Goal: Task Accomplishment & Management: Manage account settings

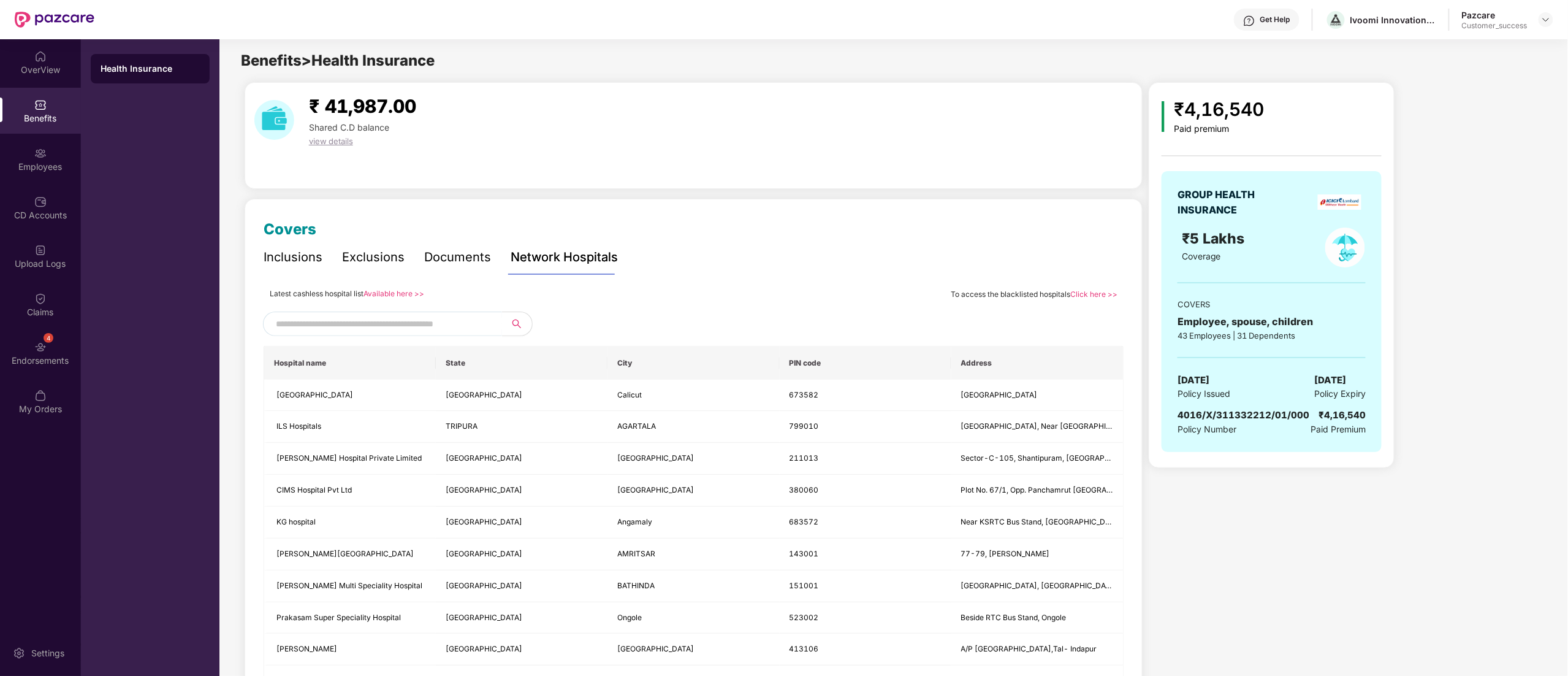
click at [1248, 409] on div "GROUP HEALTH INSURANCE ₹5 Lakhs Coverage COVERS Employee, spouse, children 43 E…" at bounding box center [1271, 312] width 220 height 281
copy span "4016/X/311332212/01/000"
click at [1545, 27] on div "Pazcare Customer_success" at bounding box center [1508, 20] width 91 height 22
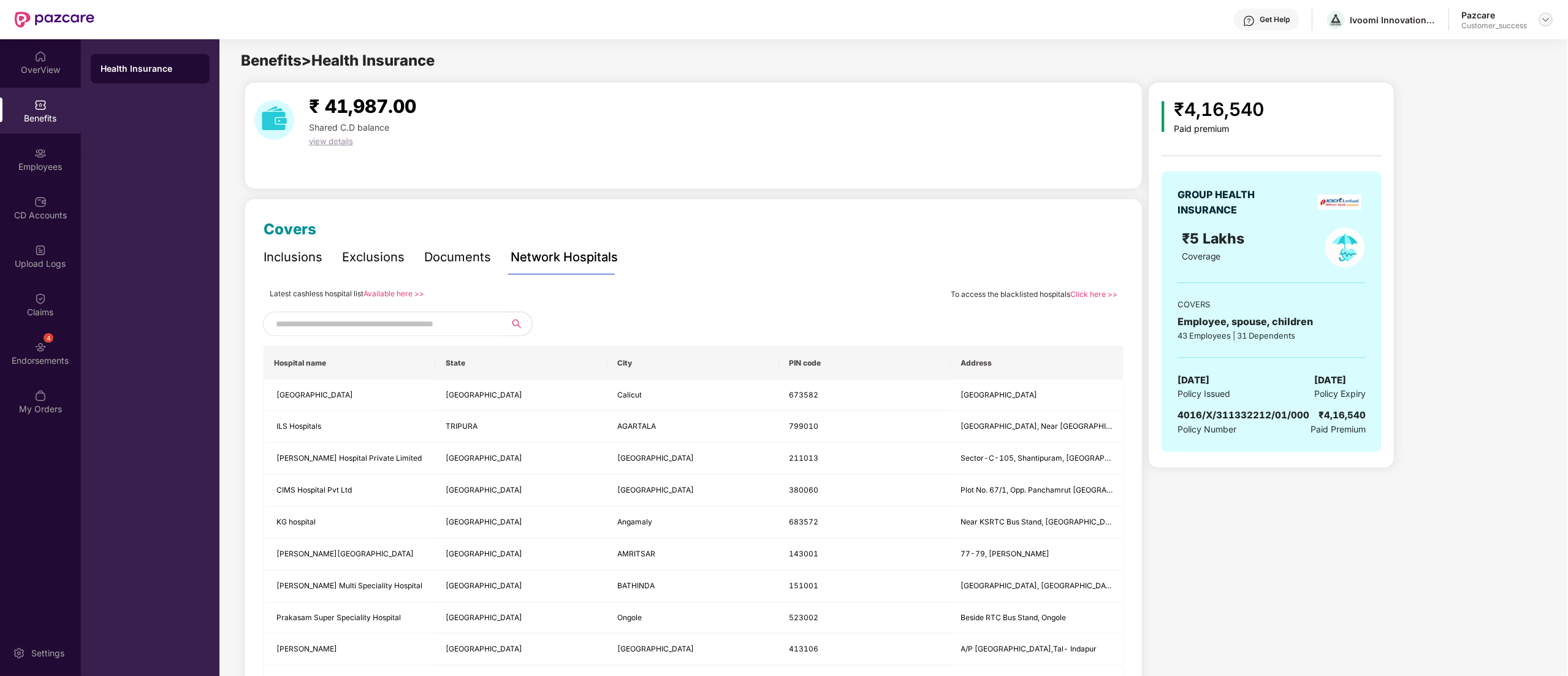
click at [1545, 24] on img at bounding box center [1546, 20] width 10 height 10
click at [1453, 48] on div "Switch to partner view" at bounding box center [1488, 48] width 159 height 24
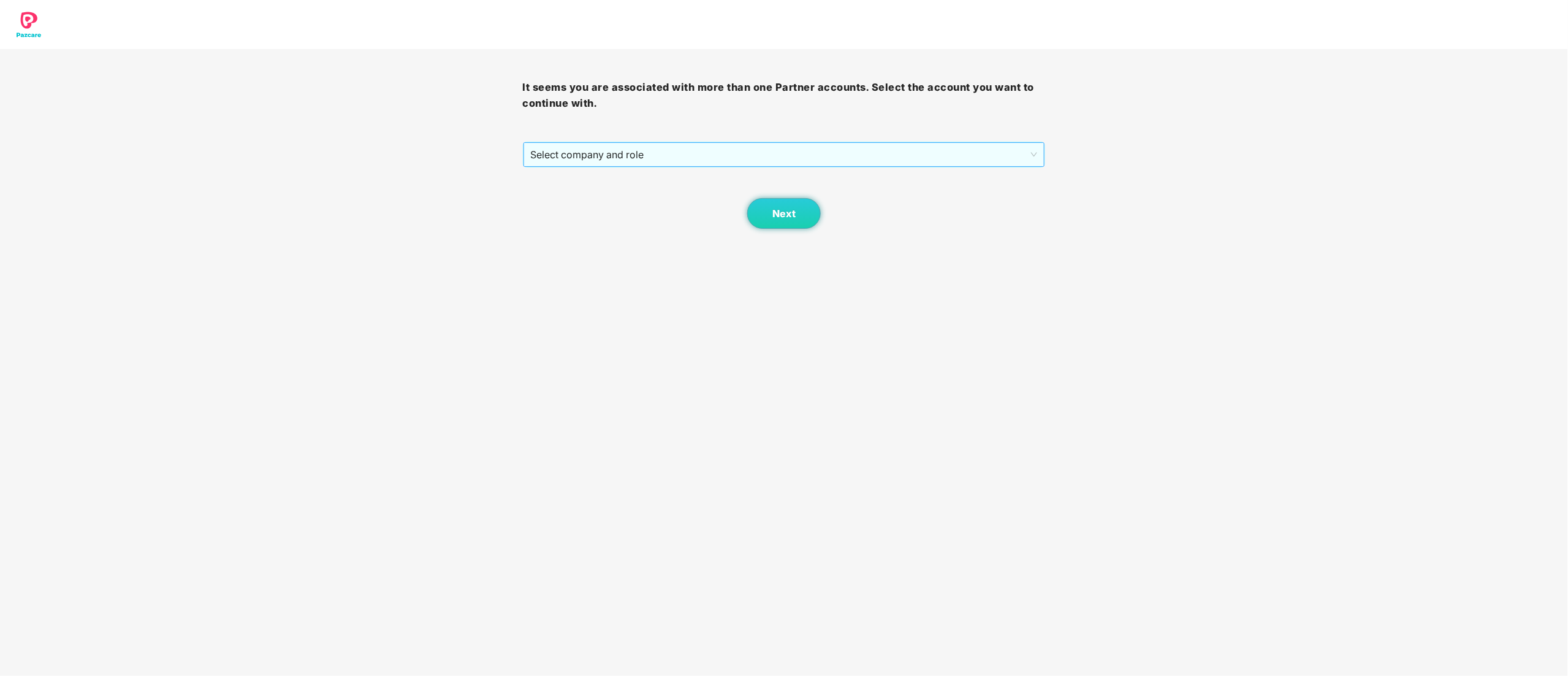
click at [605, 153] on span "Select company and role" at bounding box center [784, 154] width 507 height 24
click at [580, 198] on div "Pazcare - CUSTOMER_SUCCESS" at bounding box center [785, 199] width 508 height 14
click at [799, 221] on button "Next" at bounding box center [784, 213] width 73 height 31
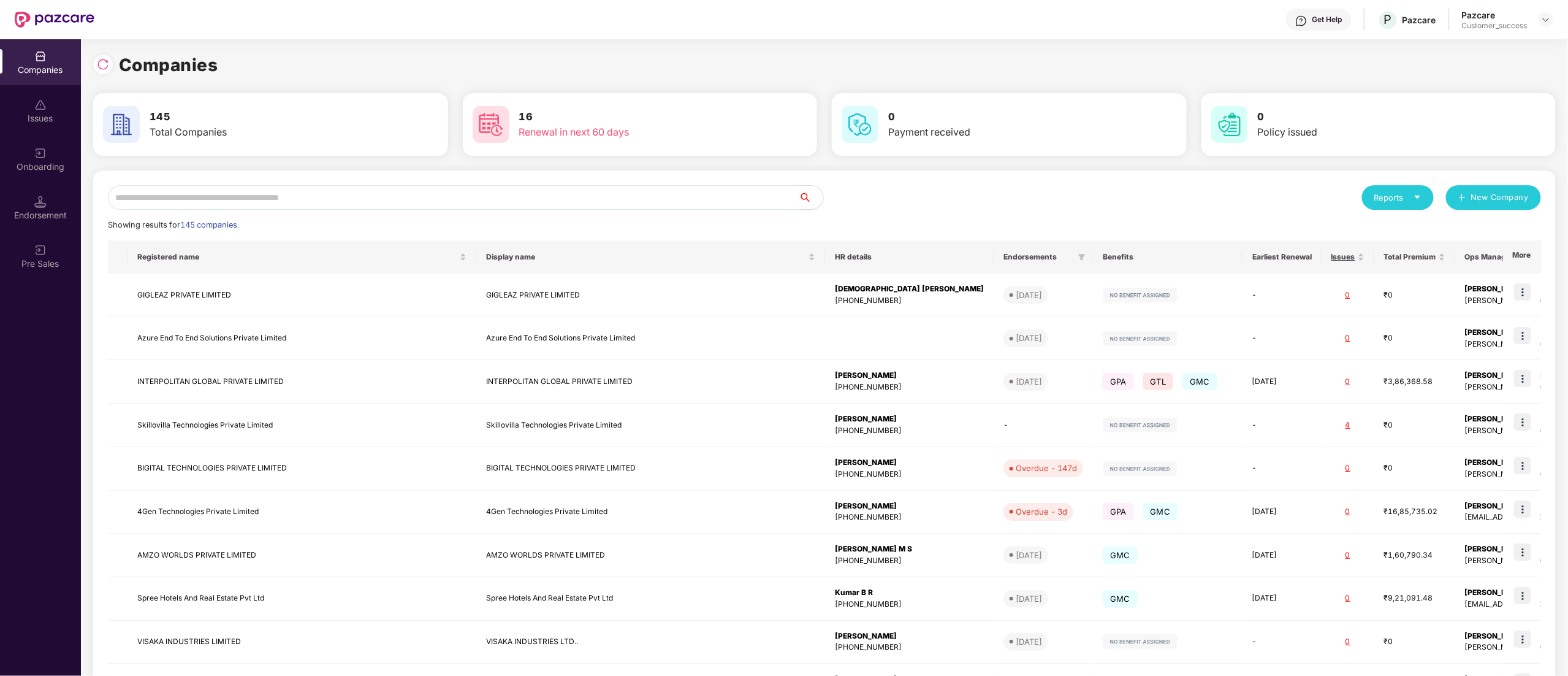
click at [184, 190] on input "text" at bounding box center [453, 197] width 691 height 25
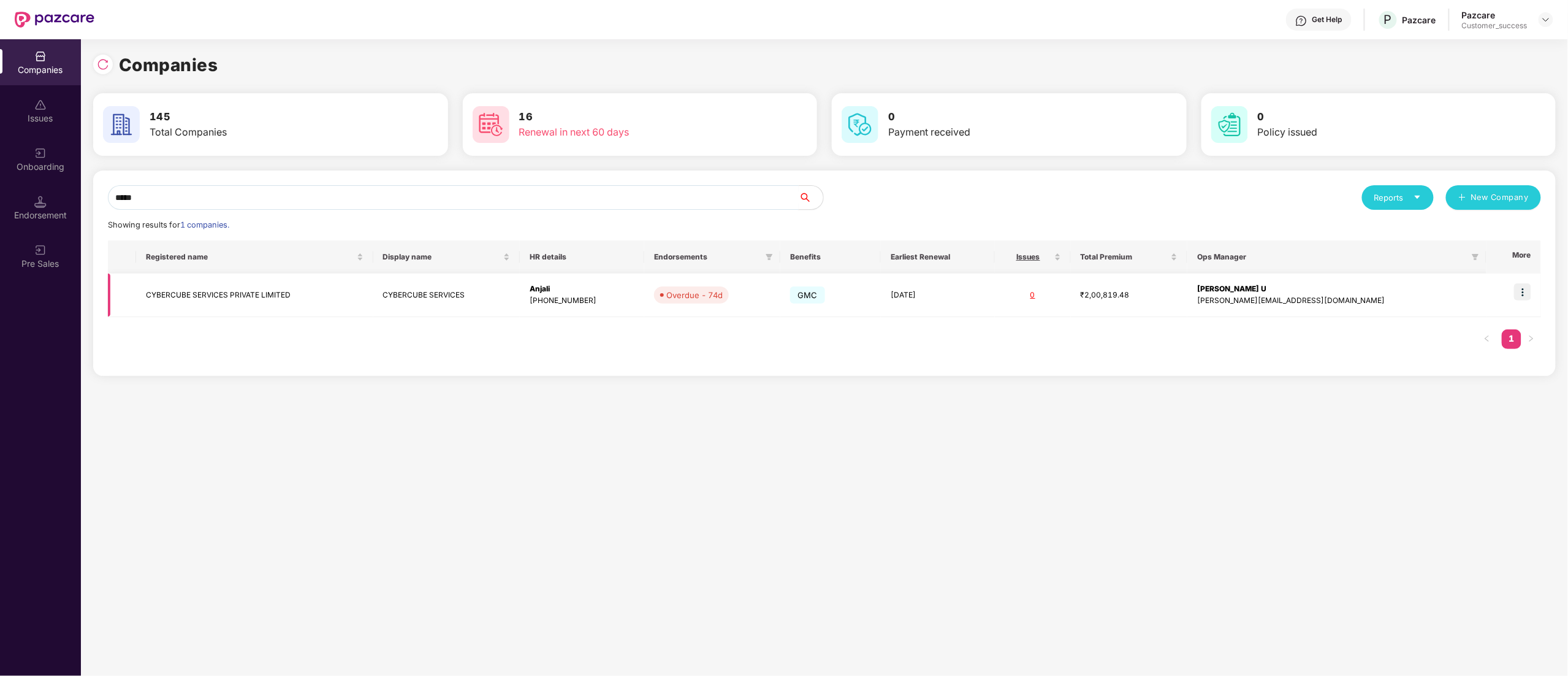
type input "*****"
click at [1526, 296] on img at bounding box center [1522, 291] width 17 height 17
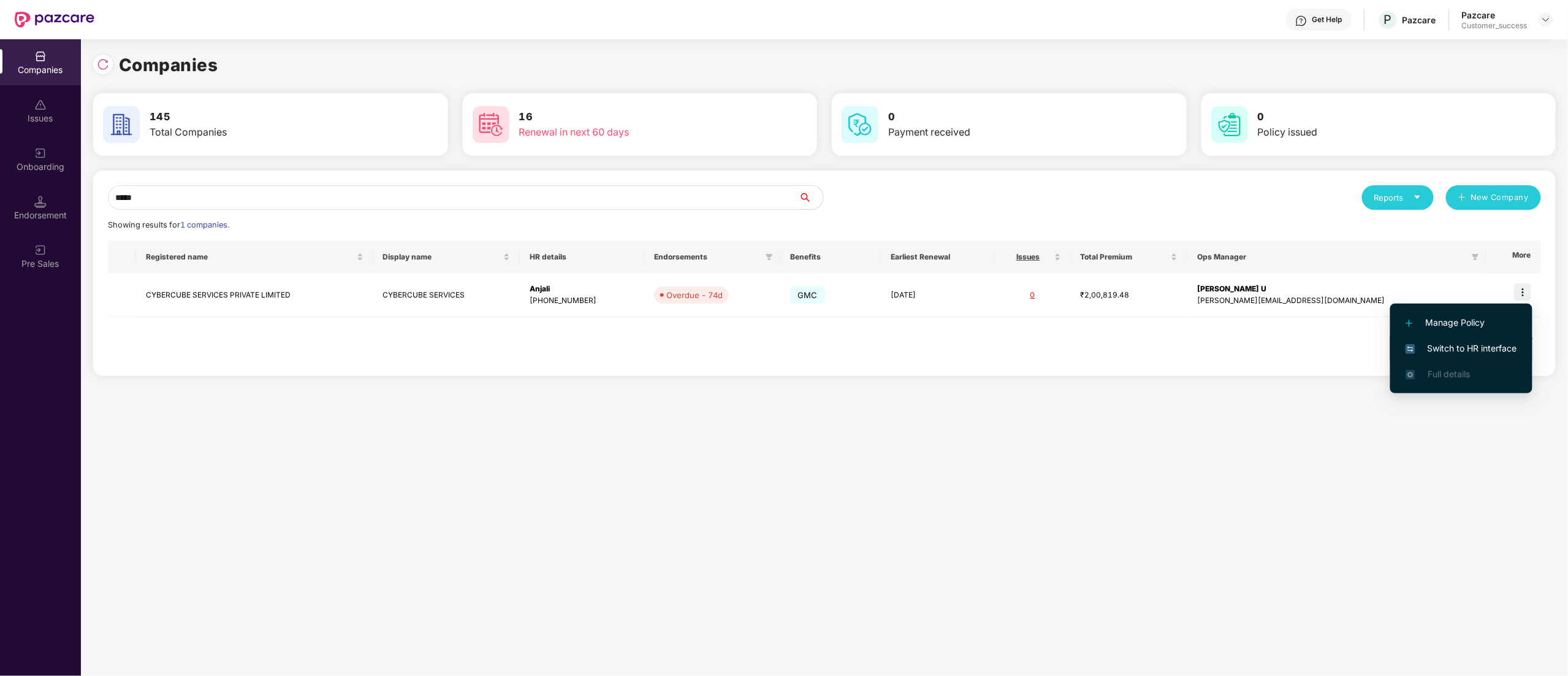
click at [1486, 347] on span "Switch to HR interface" at bounding box center [1461, 348] width 112 height 14
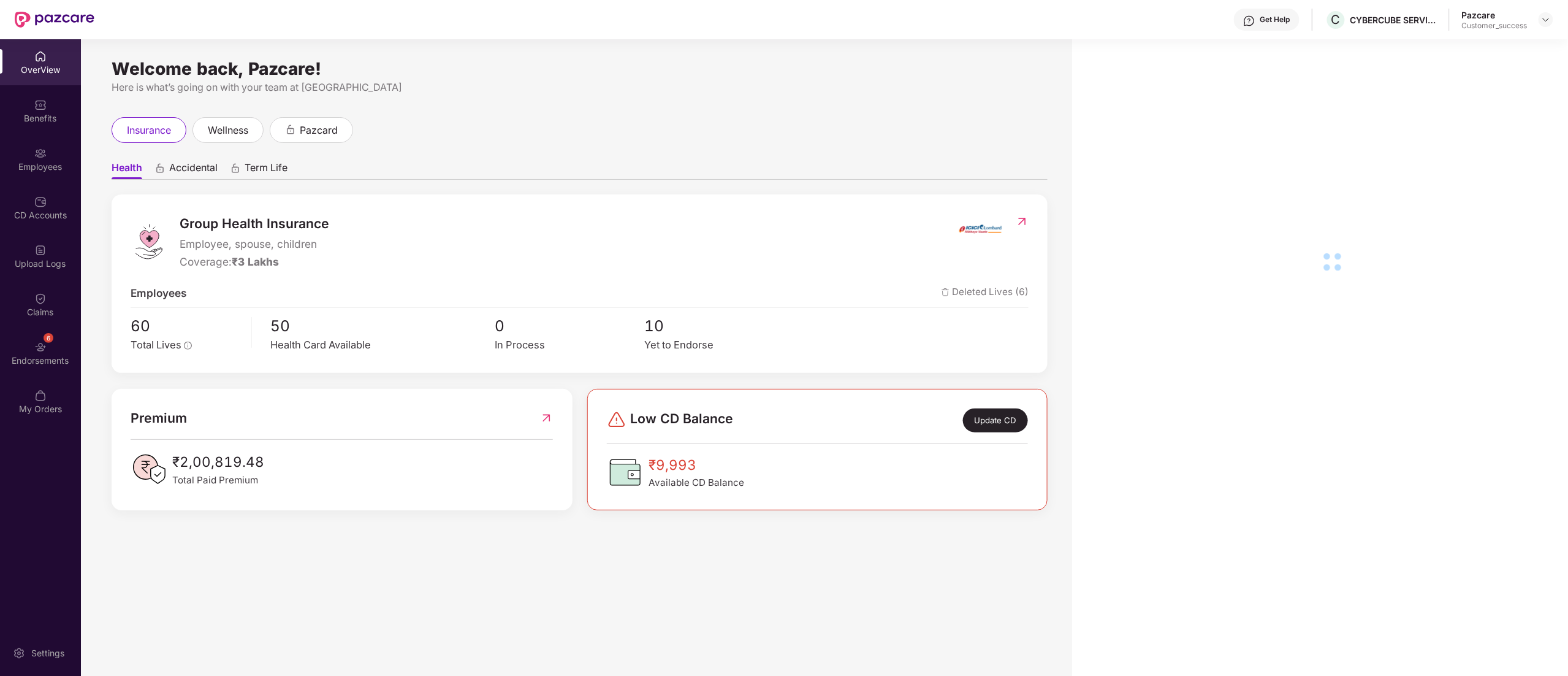
click at [43, 111] on div "Benefits" at bounding box center [41, 111] width 81 height 46
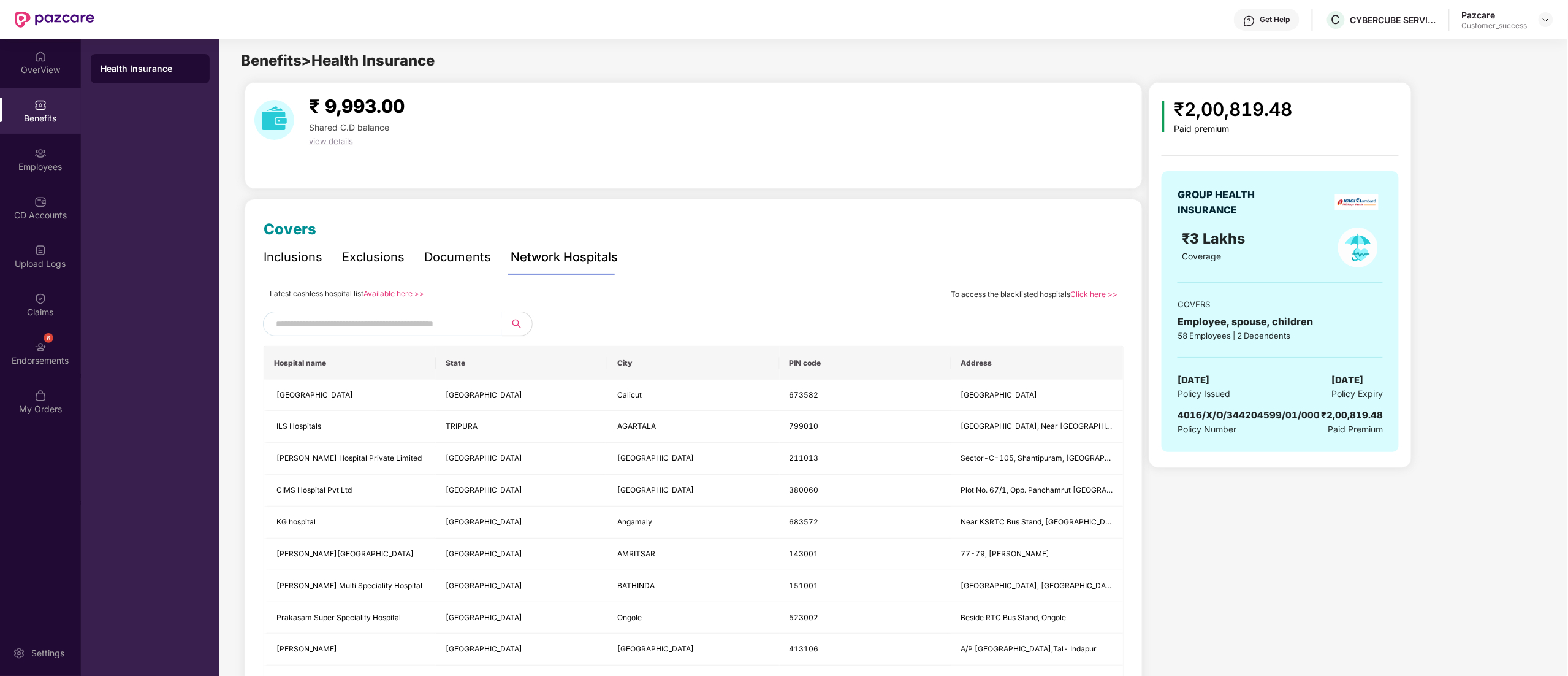
click at [1272, 415] on span "4016/X/O/344204599/01/000" at bounding box center [1248, 415] width 142 height 12
copy span "4016/X/O/344204599/01/000"
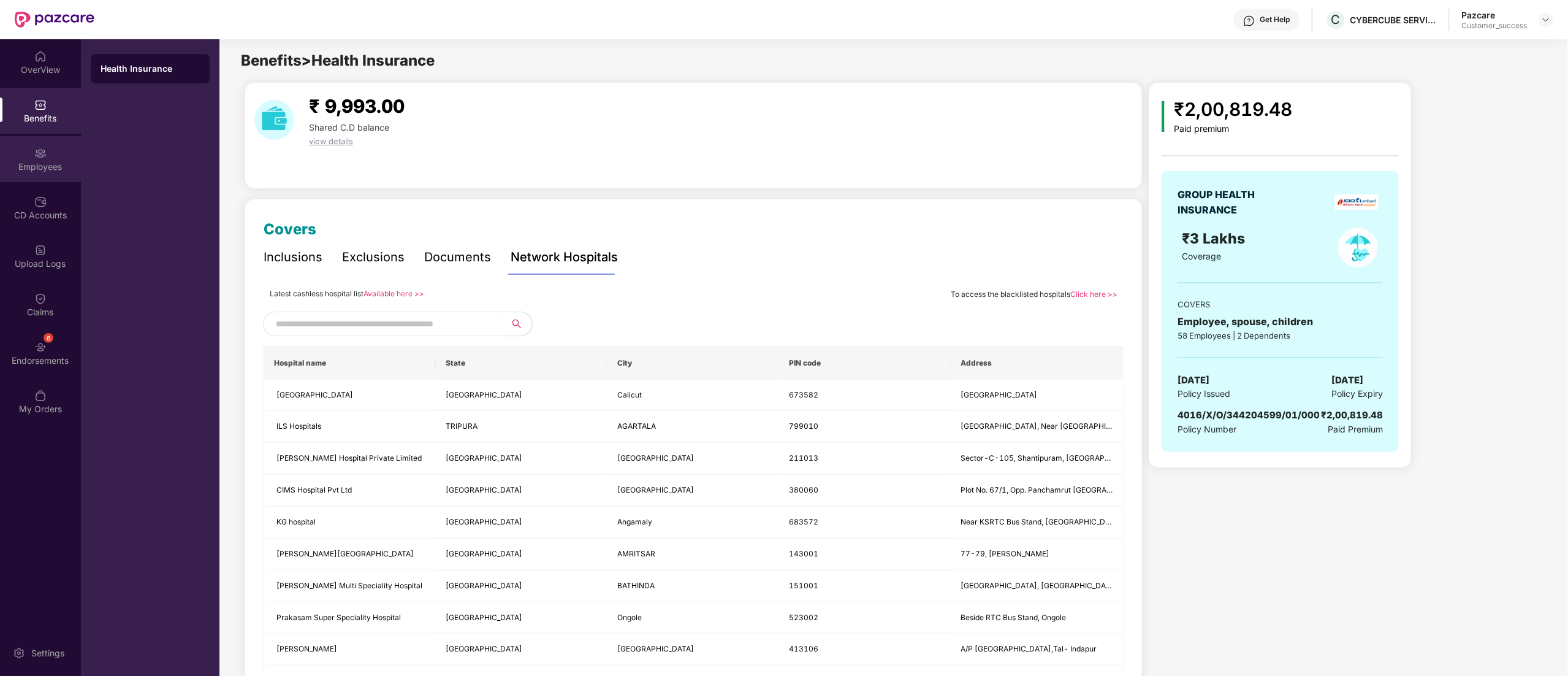
click at [25, 156] on div "Employees" at bounding box center [41, 159] width 81 height 46
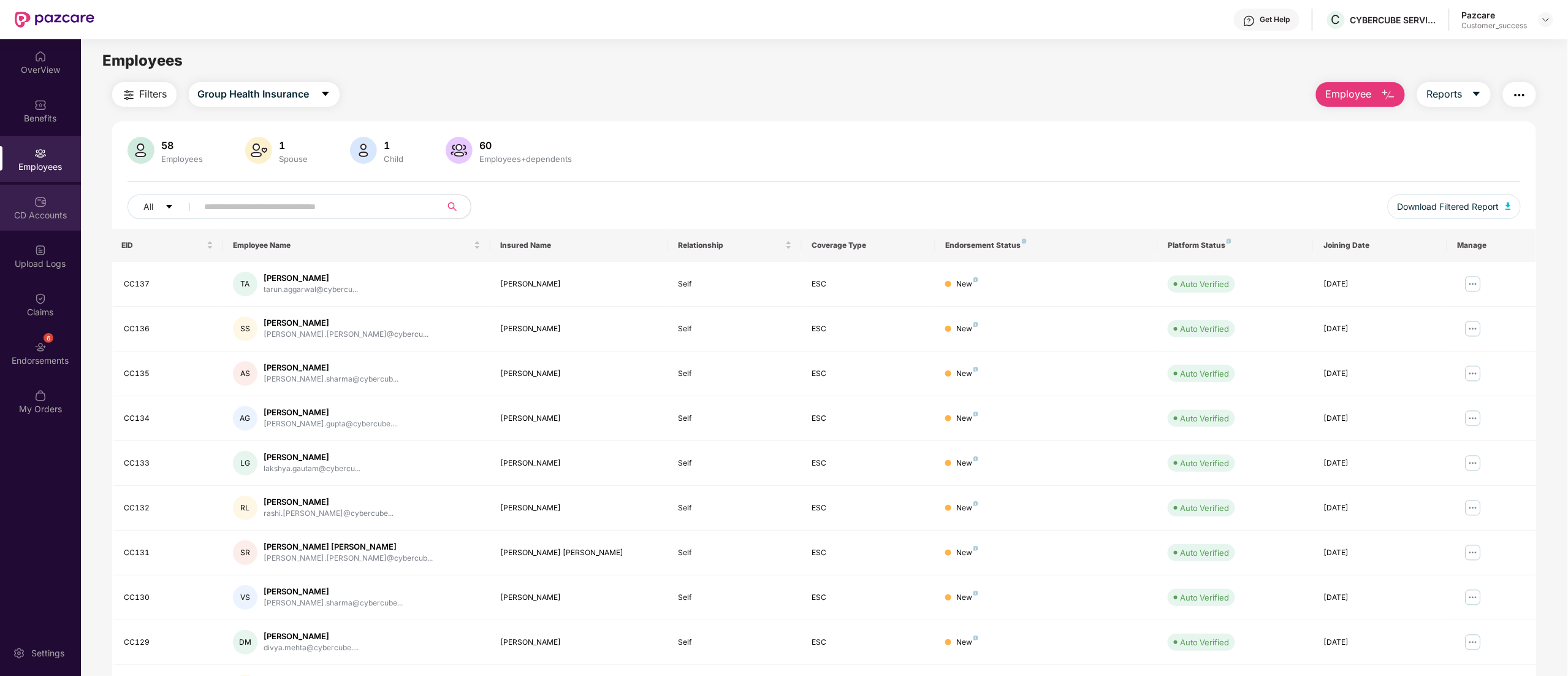
click at [41, 209] on div "CD Accounts" at bounding box center [41, 215] width 81 height 12
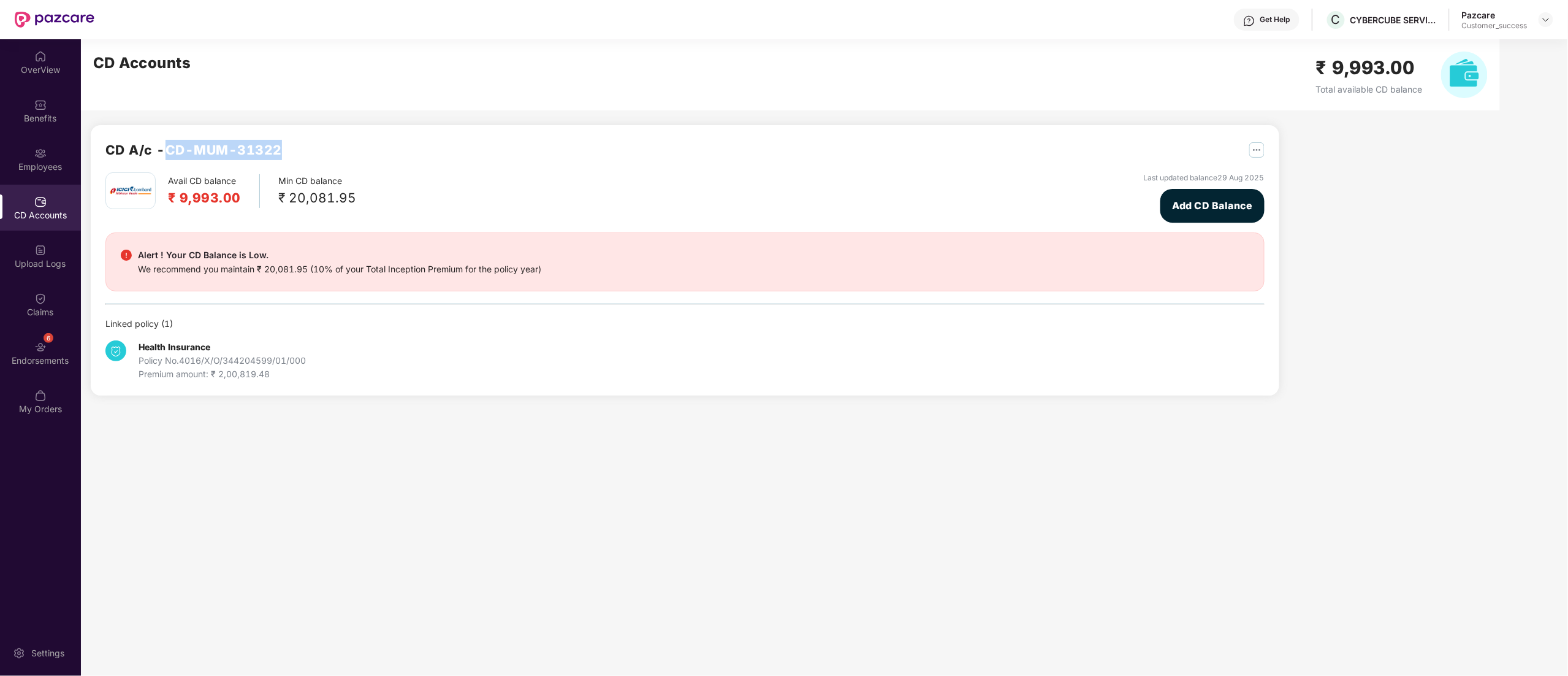
drag, startPoint x: 162, startPoint y: 146, endPoint x: 339, endPoint y: 146, distance: 177.0
click at [339, 146] on div "CD A/c - CD-MUM-31322" at bounding box center [686, 155] width 1159 height 33
copy h2 "CD-MUM-31322"
click at [204, 198] on h2 "₹ 9,993.00" at bounding box center [205, 198] width 73 height 20
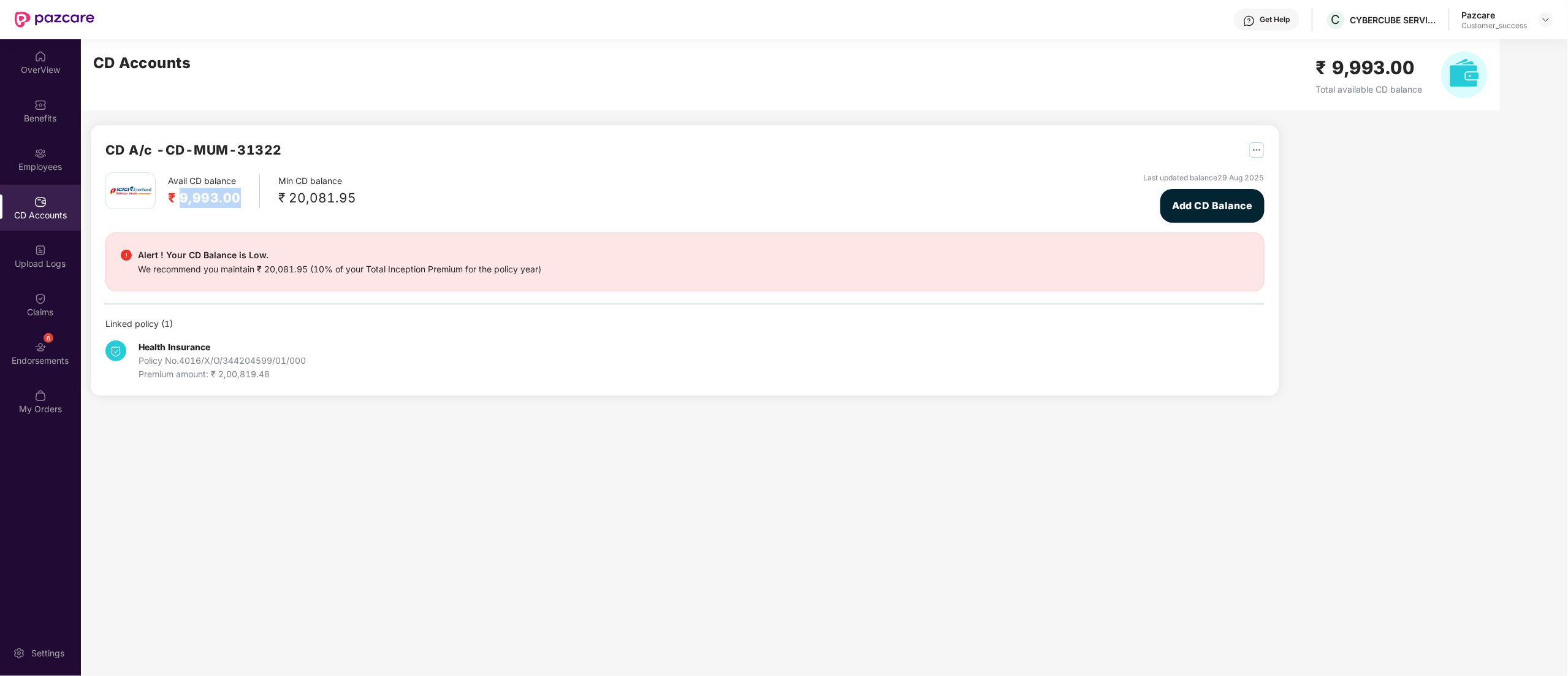
copy h2 "9,993.00"
click at [1543, 19] on img at bounding box center [1546, 20] width 10 height 10
click at [1433, 47] on div "Switch to partner view" at bounding box center [1488, 48] width 159 height 24
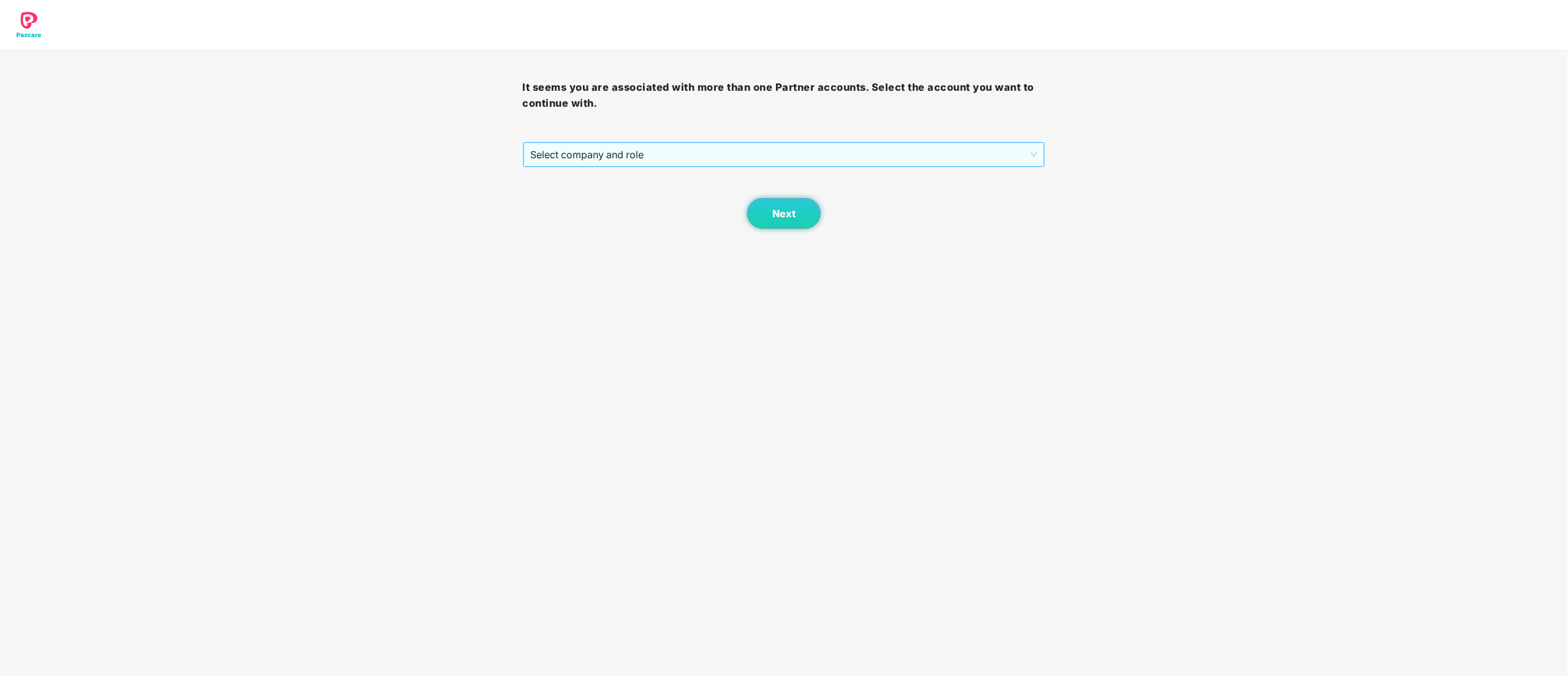
click at [588, 160] on span "Select company and role" at bounding box center [784, 154] width 507 height 24
click at [594, 198] on div "Pazcare - CUSTOMER_SUCCESS" at bounding box center [785, 199] width 508 height 14
click at [787, 205] on button "Next" at bounding box center [784, 213] width 73 height 31
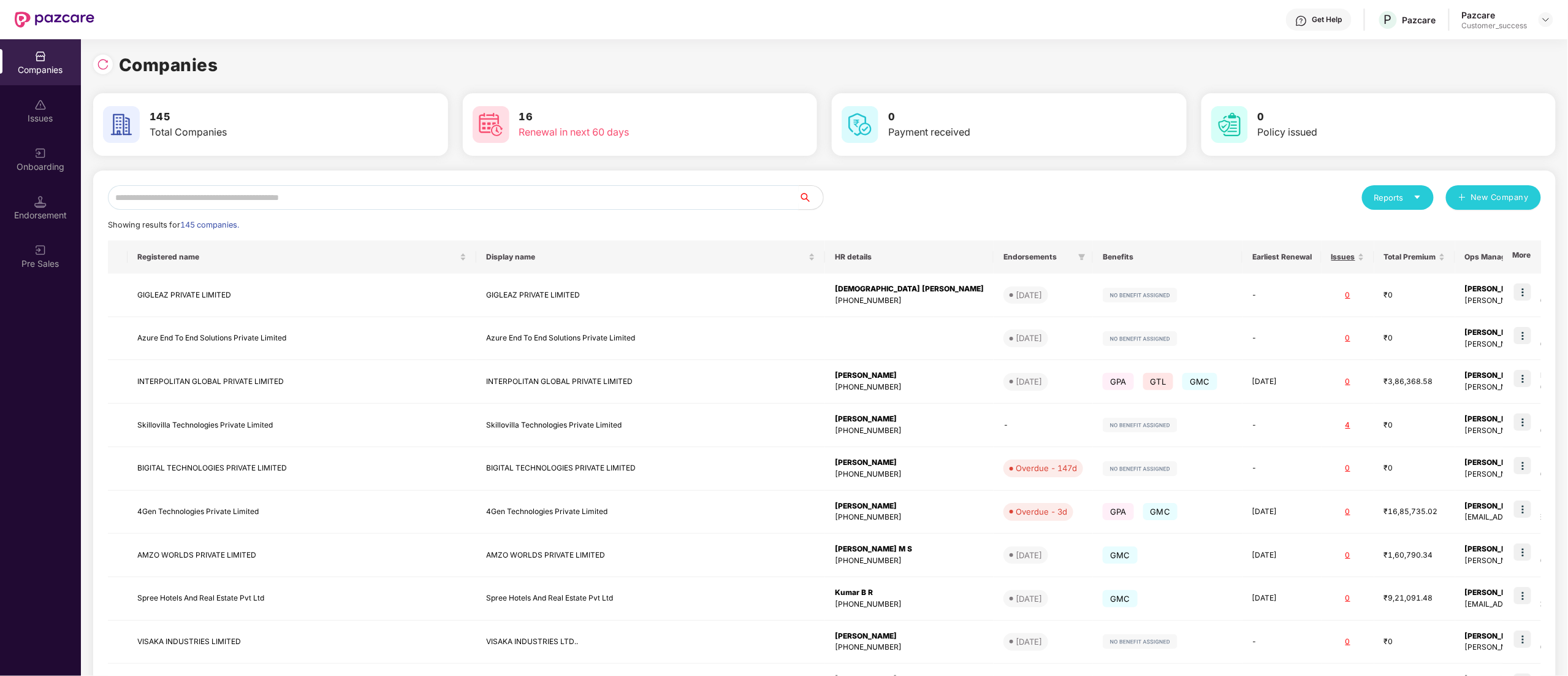
click at [200, 196] on input "text" at bounding box center [453, 197] width 691 height 25
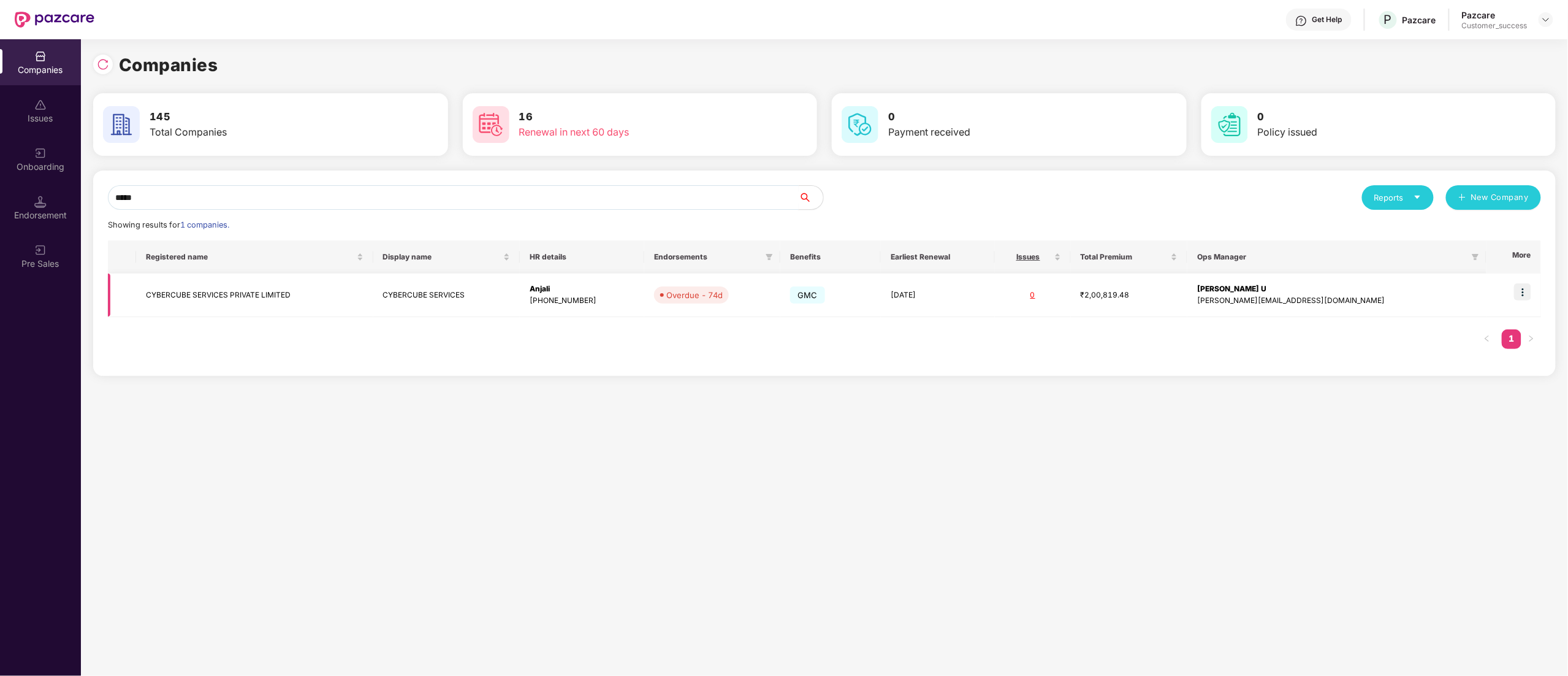
type input "*****"
click at [193, 277] on td "CYBERCUBE SERVICES PRIVATE LIMITED" at bounding box center [254, 295] width 236 height 44
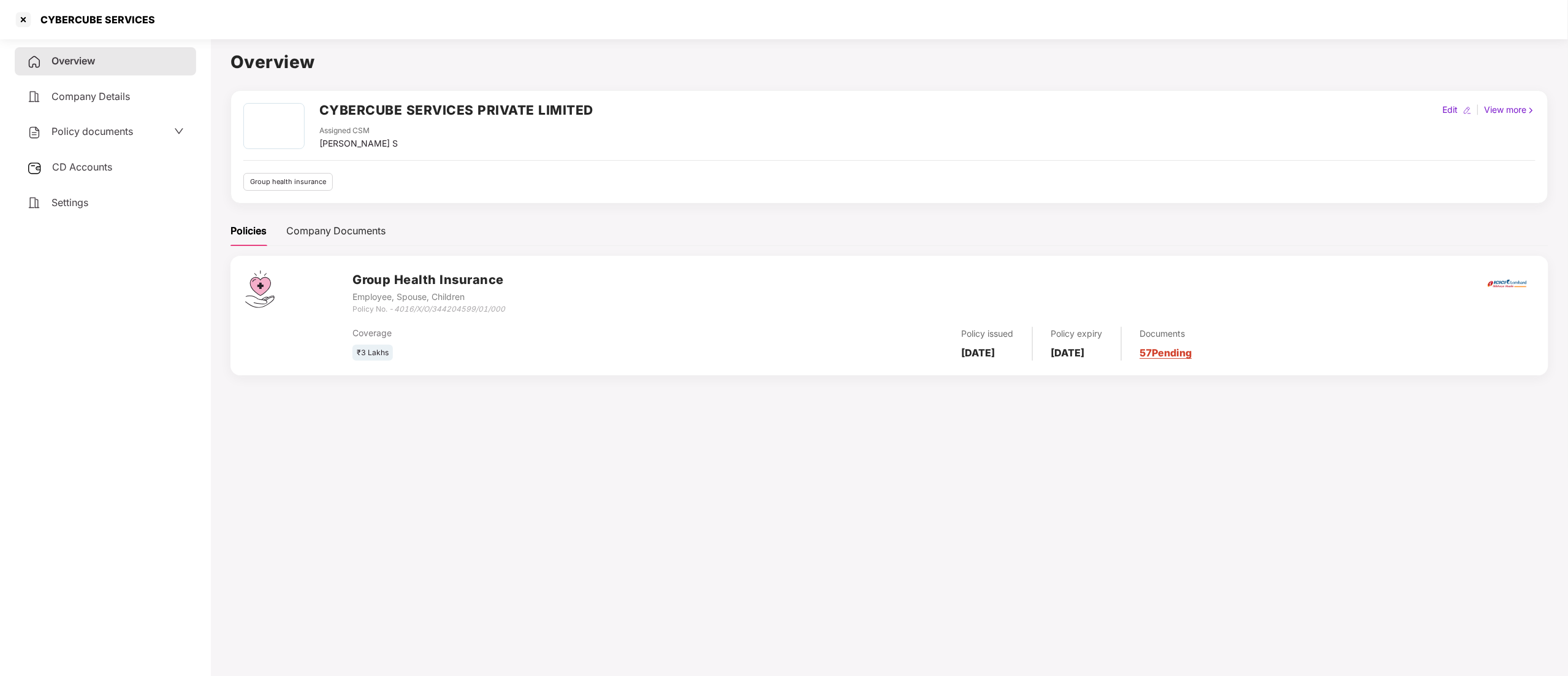
click at [58, 160] on span "CD Accounts" at bounding box center [82, 166] width 60 height 12
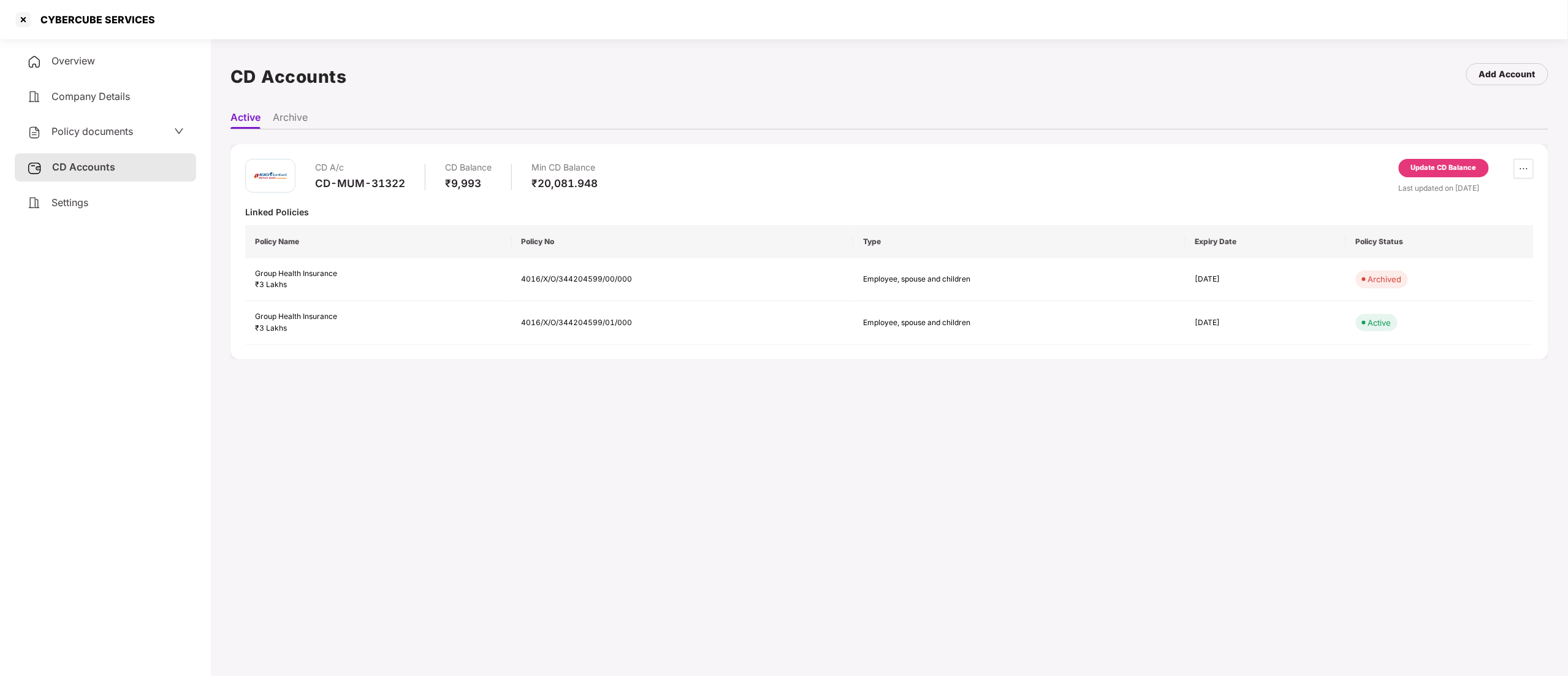
click at [1446, 163] on div "Update CD Balance" at bounding box center [1443, 167] width 65 height 11
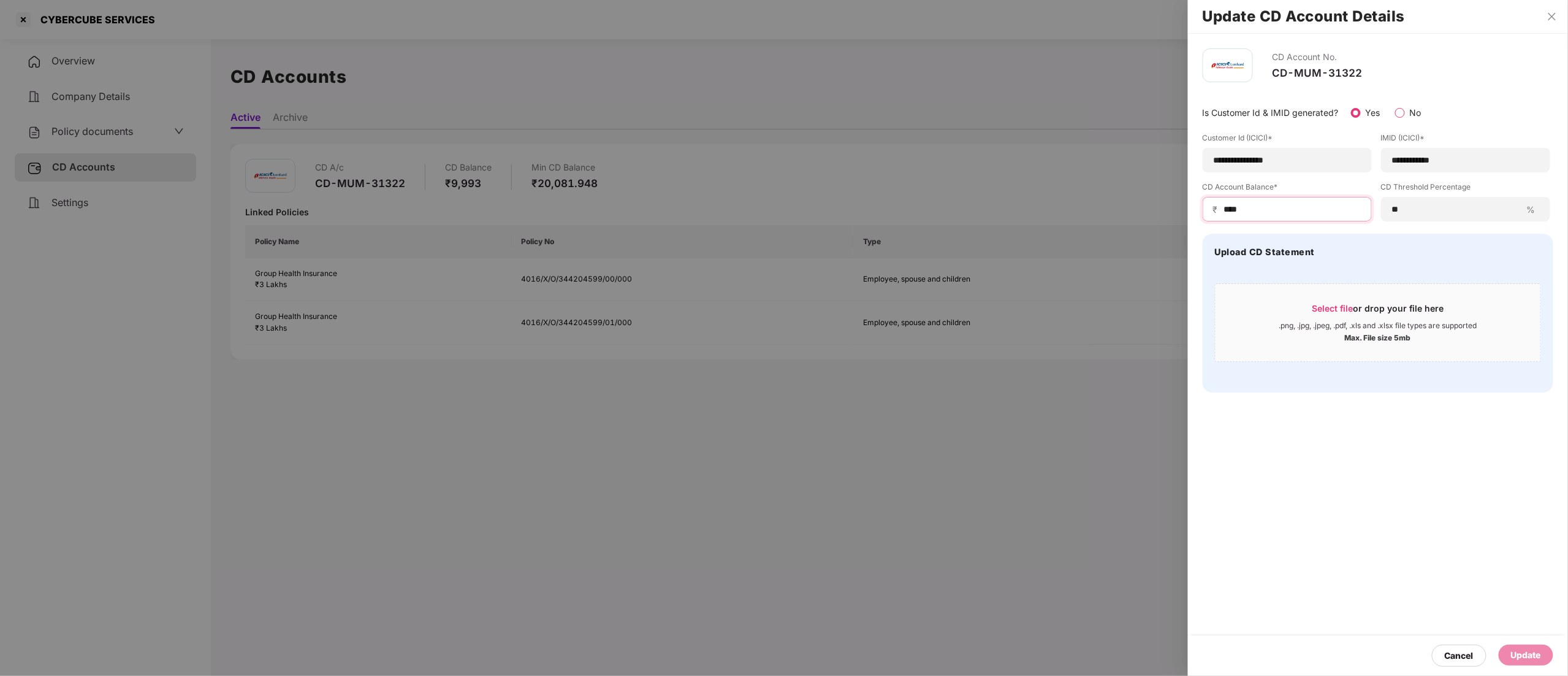
drag, startPoint x: 1282, startPoint y: 208, endPoint x: 1081, endPoint y: 202, distance: 201.1
click at [1081, 202] on div "**********" at bounding box center [784, 338] width 1568 height 676
paste input "***"
type input "****"
click at [1521, 654] on div "Update" at bounding box center [1525, 655] width 30 height 14
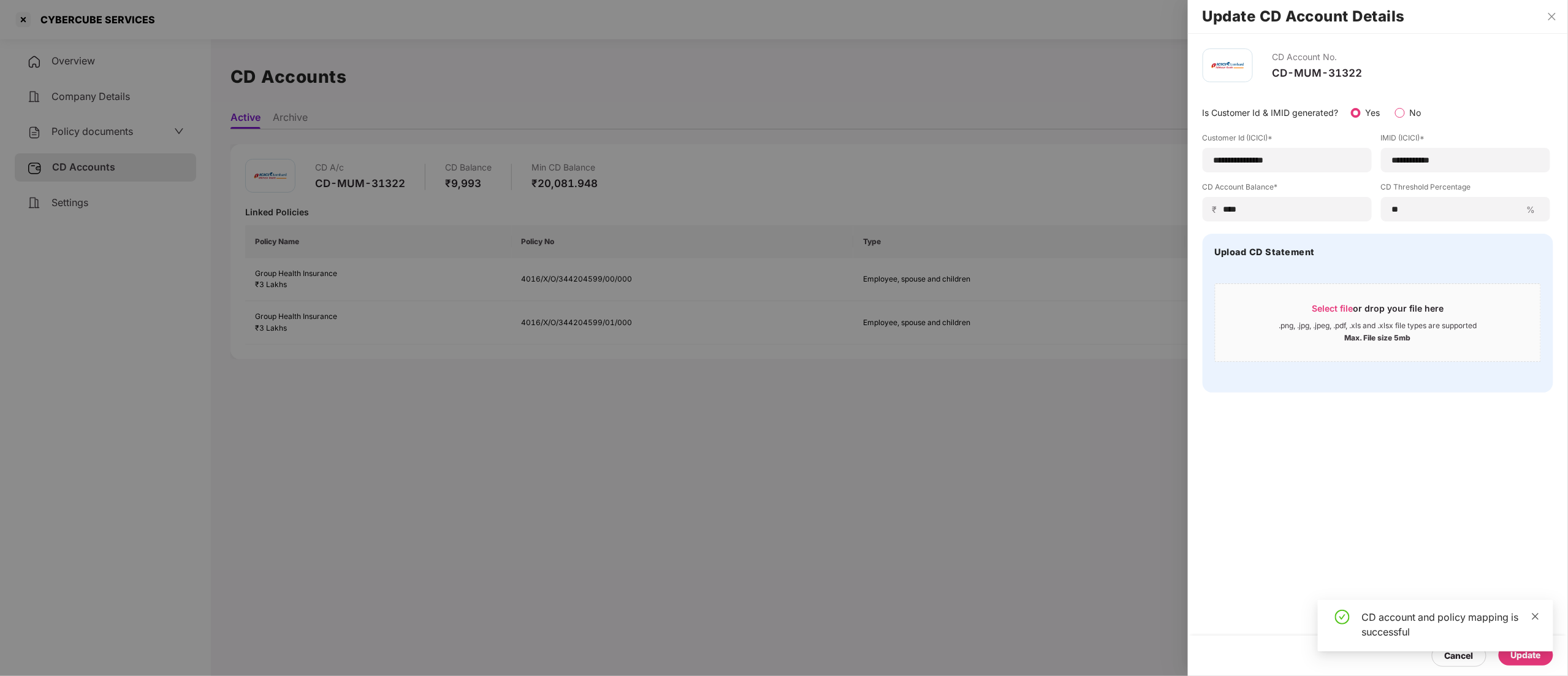
click at [1533, 609] on div "CD account and policy mapping is successful" at bounding box center [1435, 626] width 235 height 51
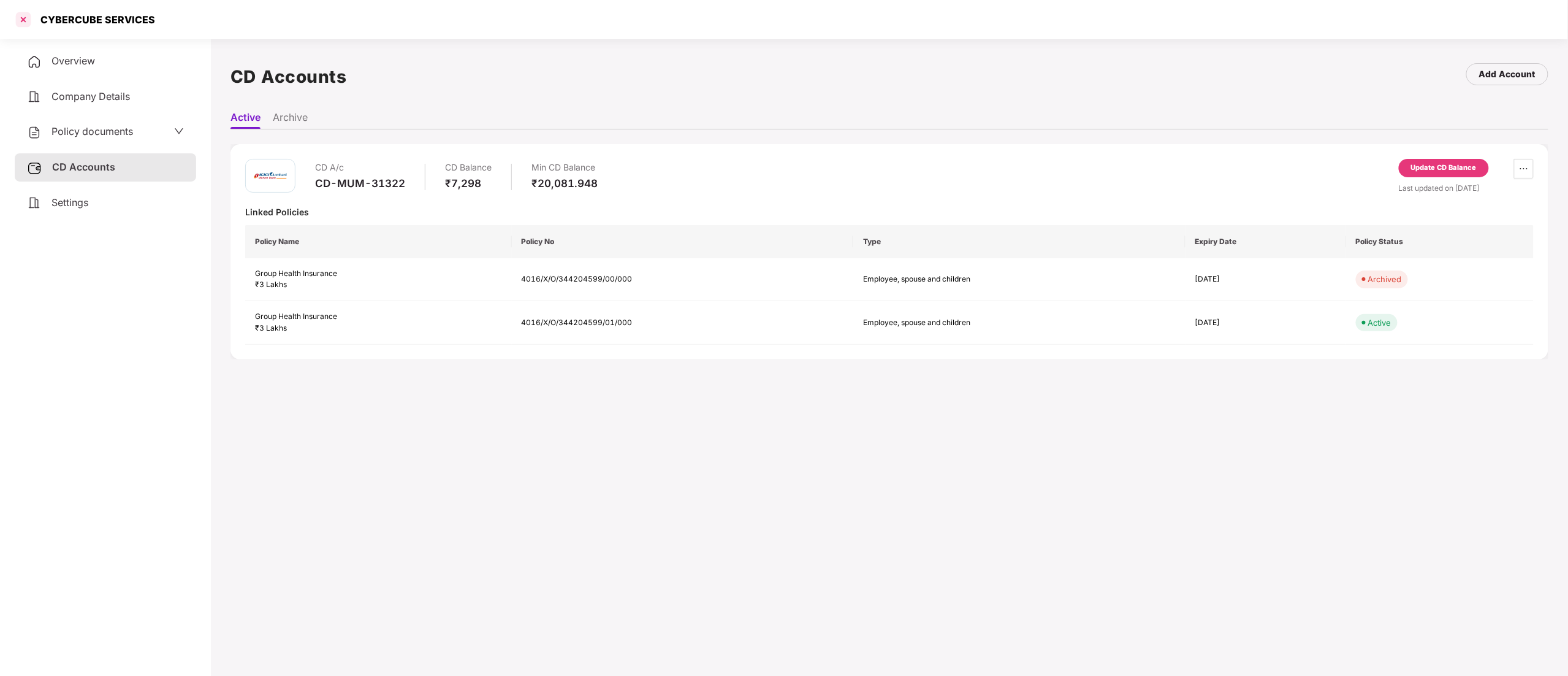
click at [25, 24] on div at bounding box center [24, 20] width 20 height 20
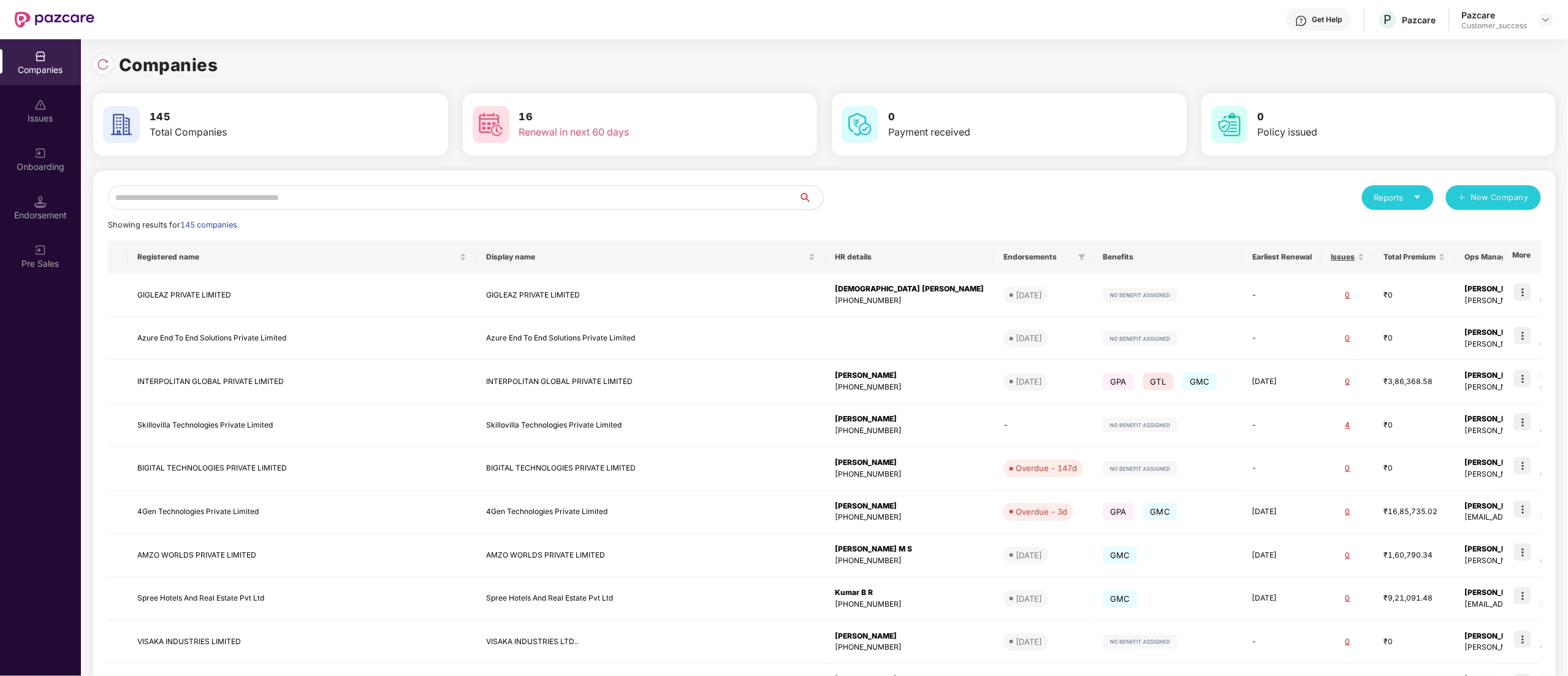
click at [278, 188] on input "text" at bounding box center [453, 197] width 691 height 25
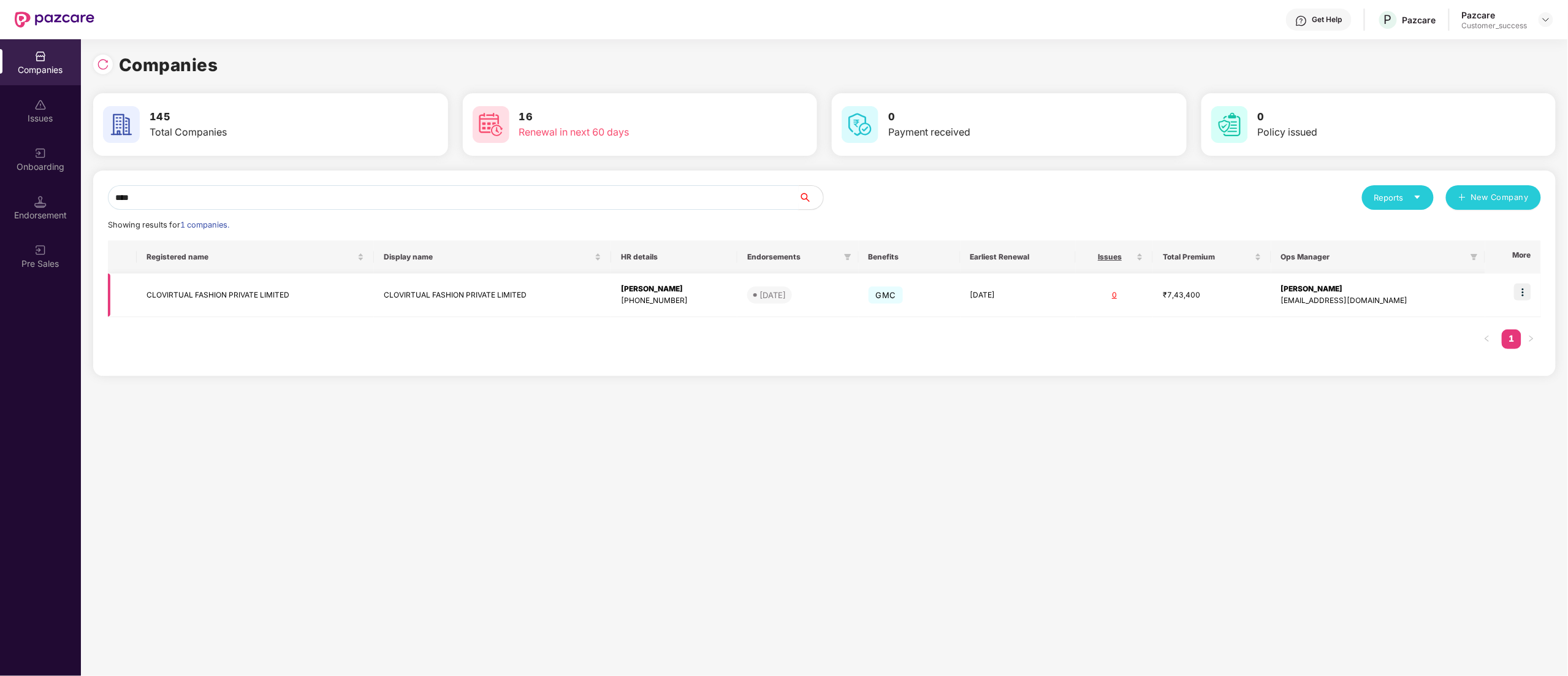
type input "****"
click at [1522, 294] on img at bounding box center [1522, 291] width 17 height 17
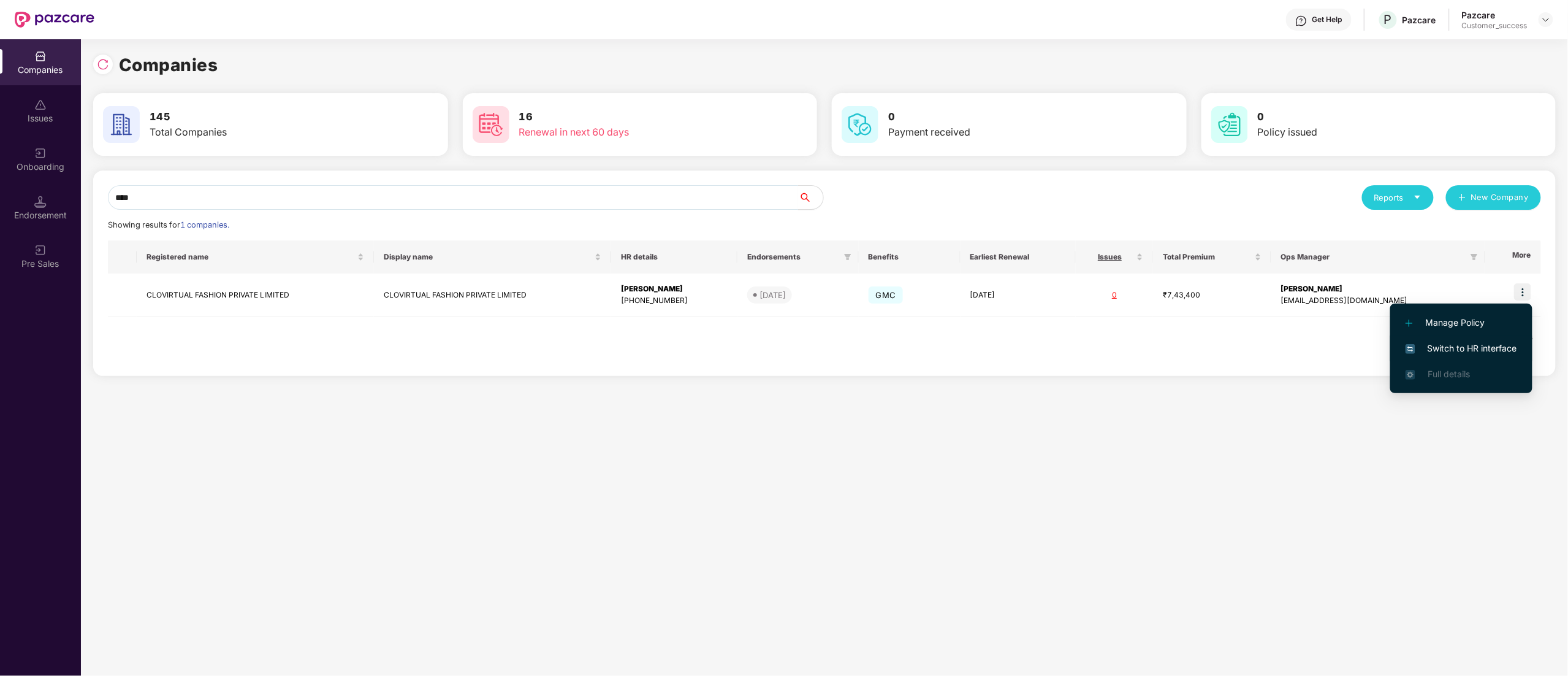
click at [1431, 348] on span "Switch to HR interface" at bounding box center [1461, 348] width 112 height 14
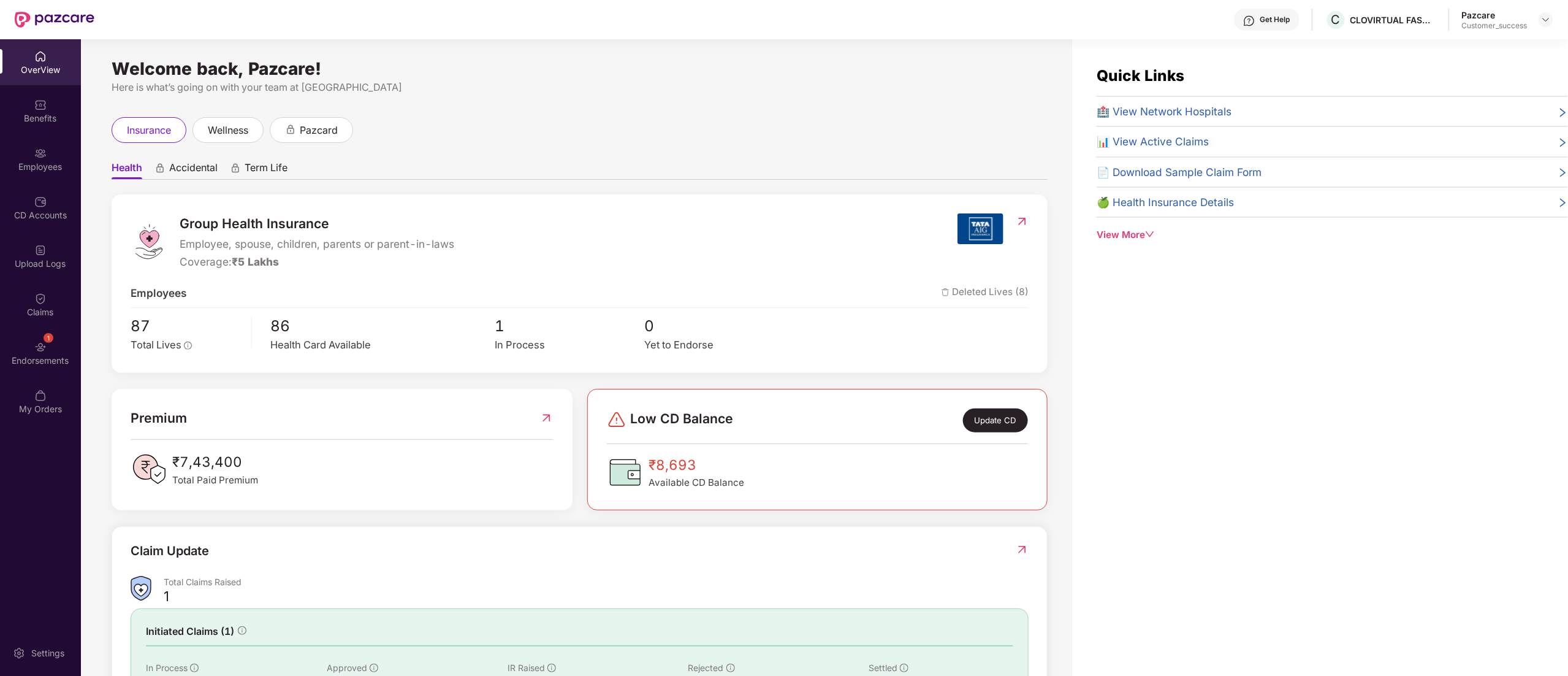
click at [38, 113] on div "Benefits" at bounding box center [41, 118] width 81 height 12
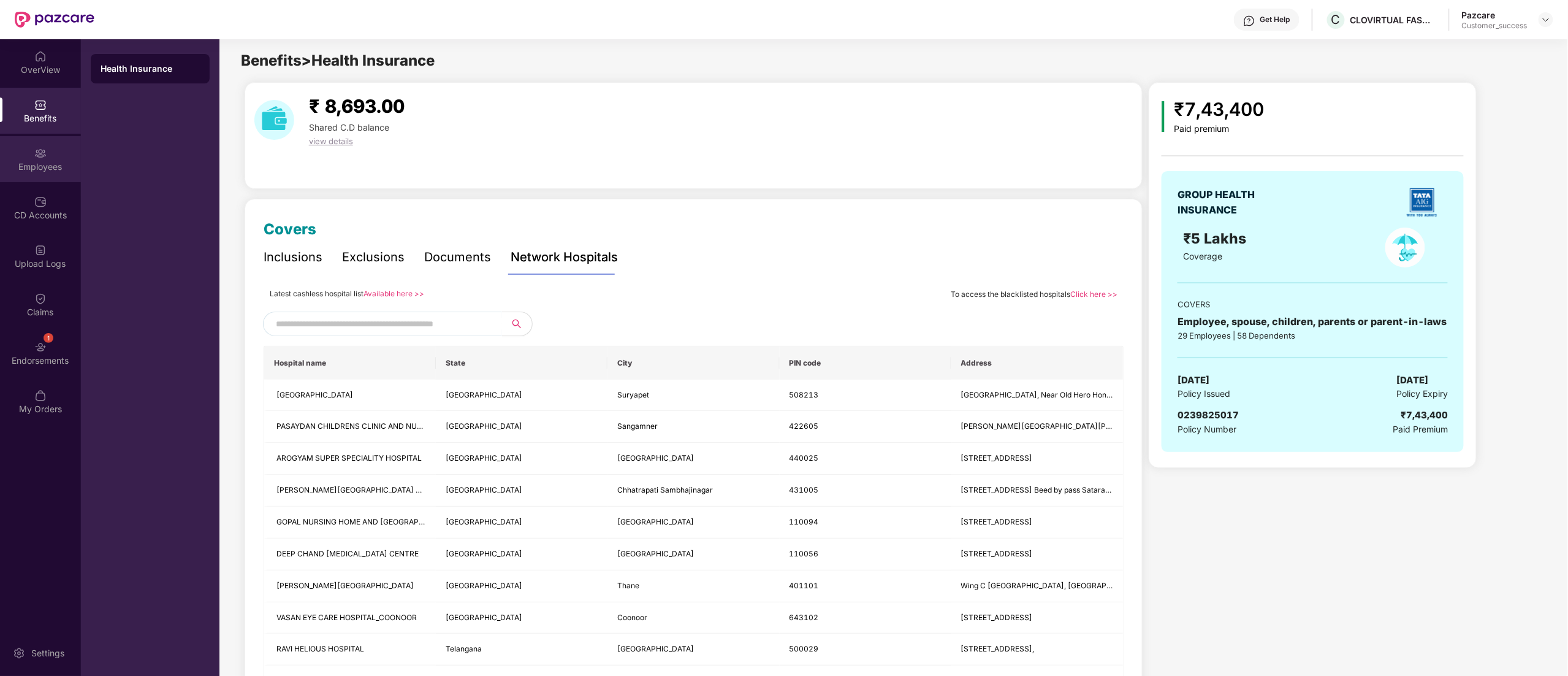
click at [35, 160] on div "Employees" at bounding box center [41, 166] width 81 height 12
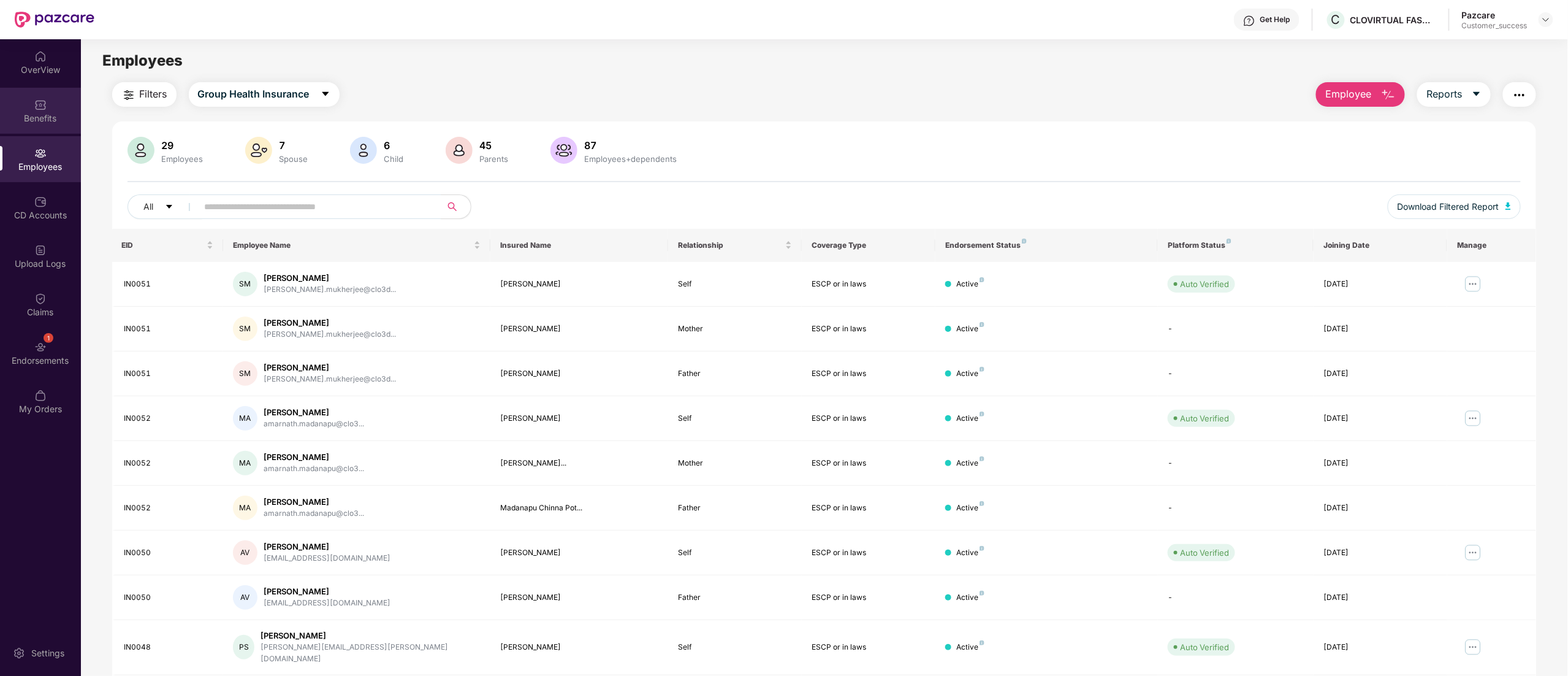
click at [35, 120] on div "Benefits" at bounding box center [41, 118] width 81 height 12
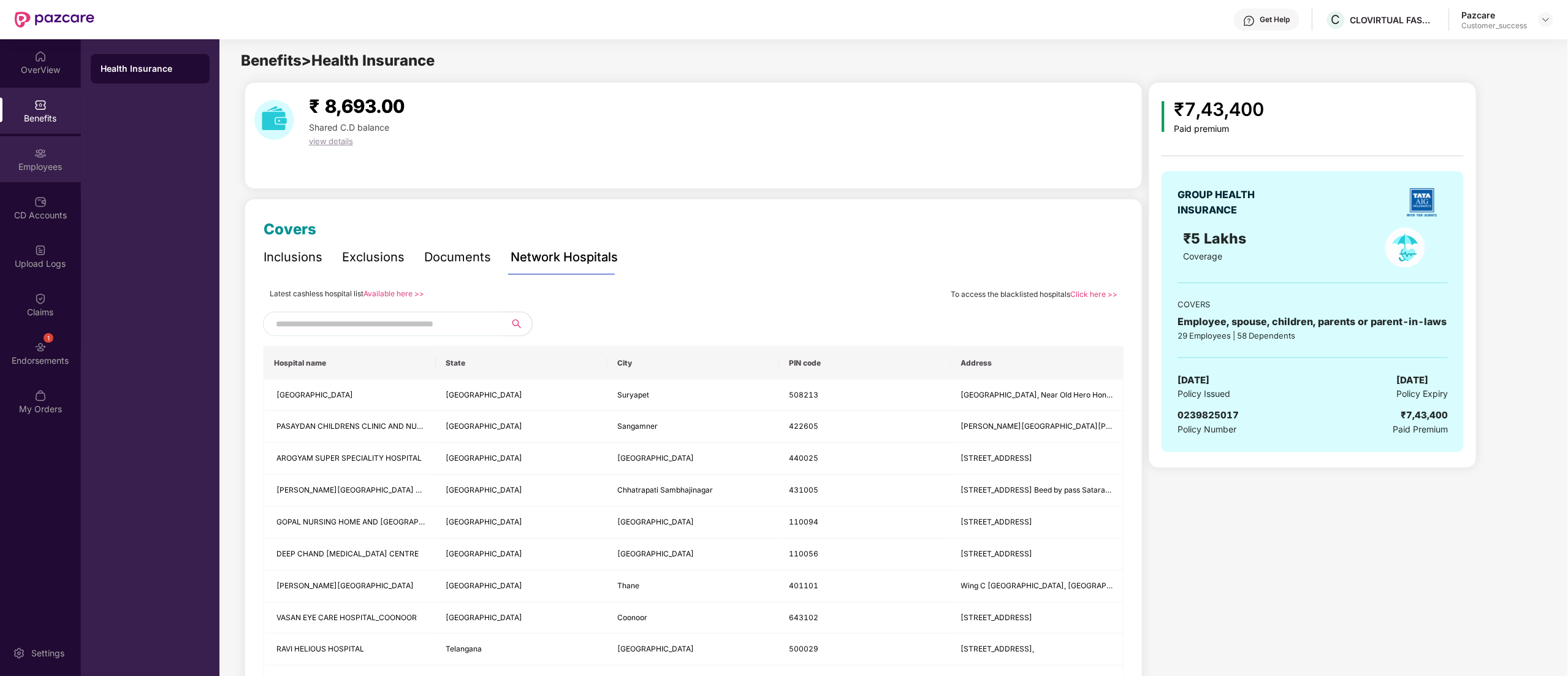
click at [35, 153] on img at bounding box center [41, 153] width 12 height 12
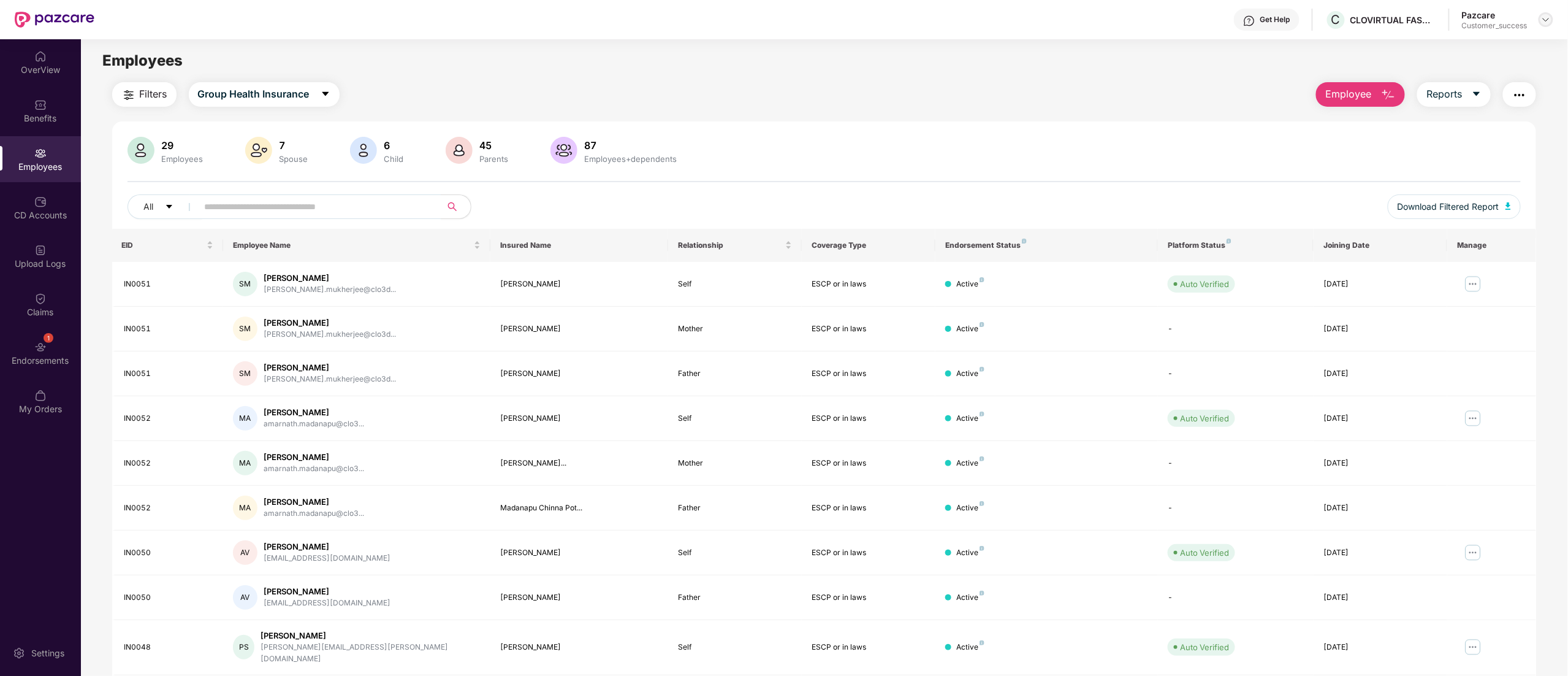
click at [1546, 16] on img at bounding box center [1546, 20] width 10 height 10
click at [1441, 50] on div "Switch to partner view" at bounding box center [1488, 48] width 159 height 24
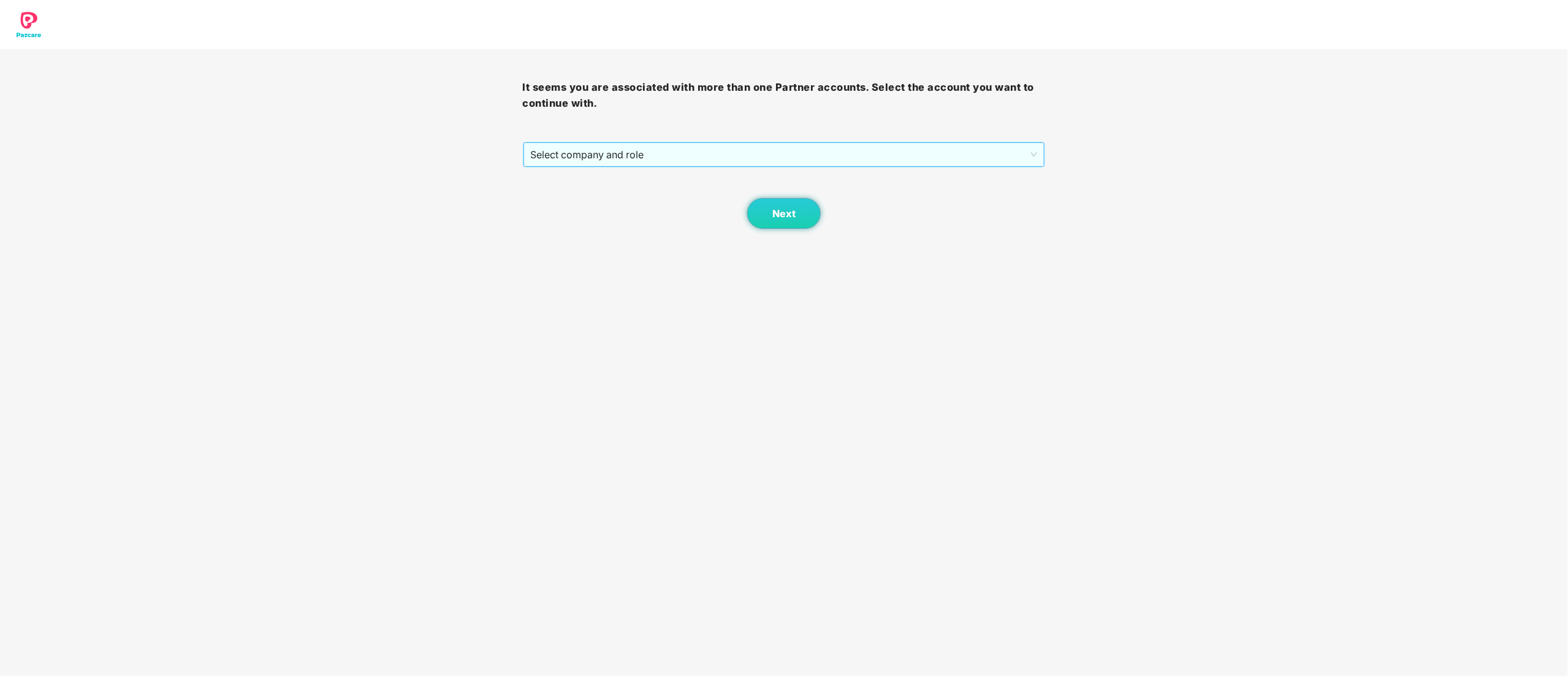
click at [620, 145] on span "Select company and role" at bounding box center [784, 154] width 507 height 24
click at [601, 198] on div "Pazcare - CUSTOMER_SUCCESS" at bounding box center [785, 199] width 508 height 14
click at [780, 215] on span "Next" at bounding box center [784, 214] width 24 height 12
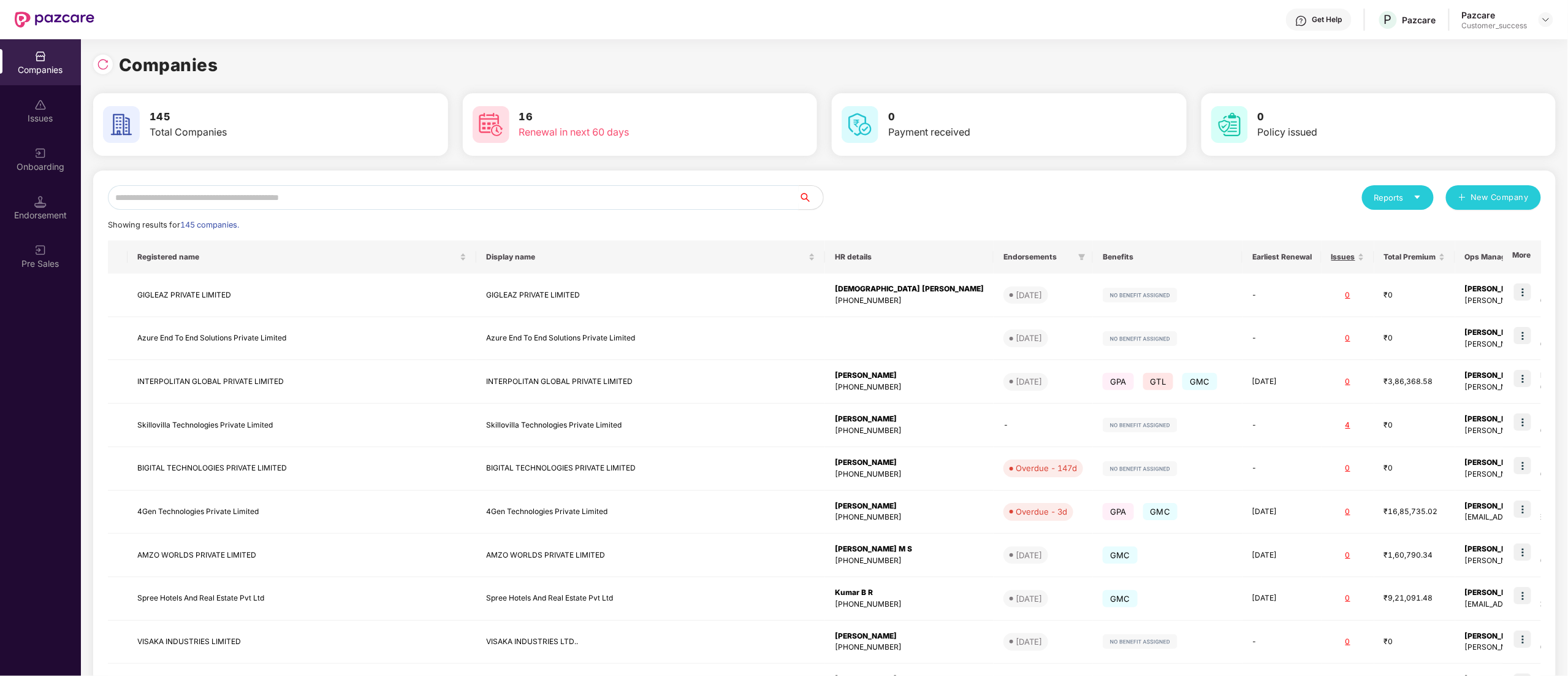
click at [257, 206] on input "text" at bounding box center [453, 197] width 691 height 25
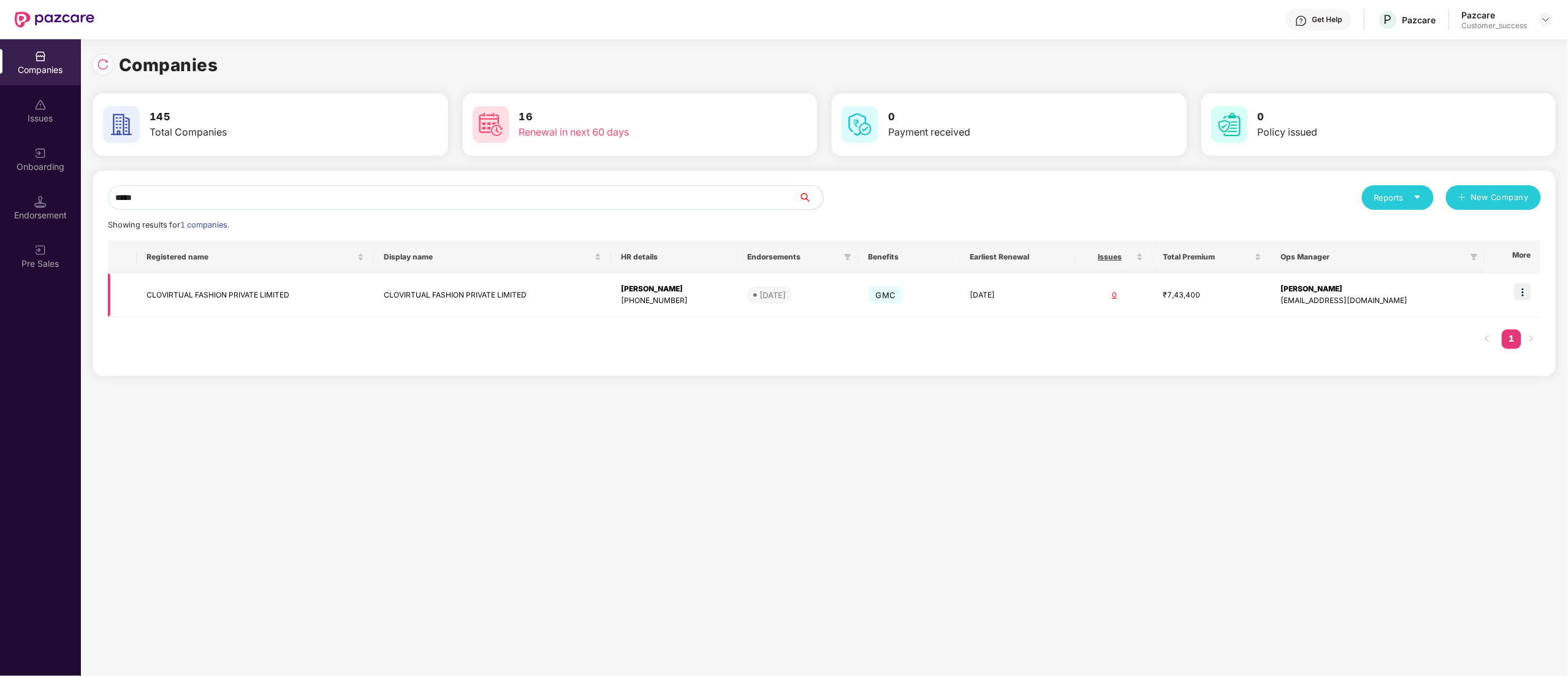
type input "*****"
click at [212, 289] on td "CLOVIRTUAL FASHION PRIVATE LIMITED" at bounding box center [255, 295] width 237 height 44
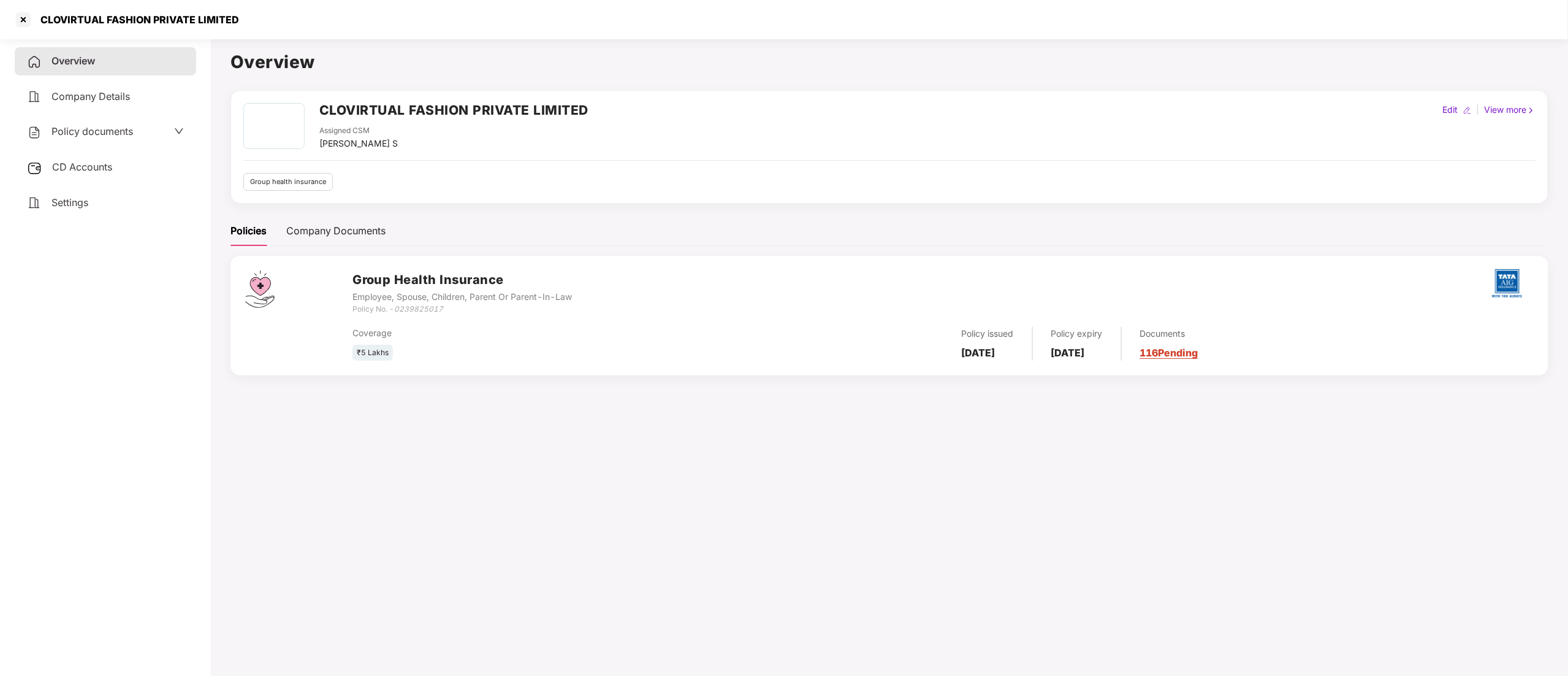
click at [73, 163] on span "CD Accounts" at bounding box center [82, 166] width 60 height 12
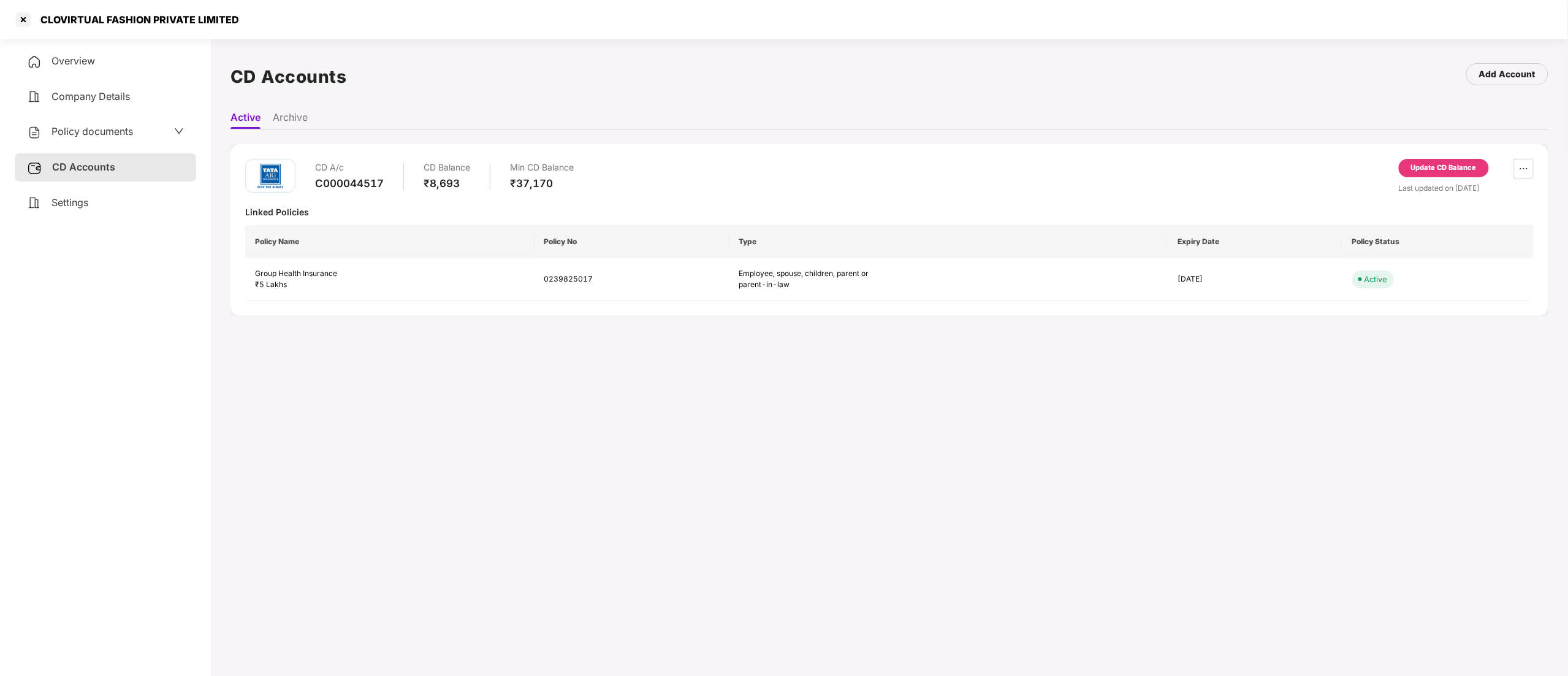
click at [91, 119] on div "Policy documents" at bounding box center [105, 132] width 181 height 29
click at [86, 125] on span "Policy documents" at bounding box center [92, 131] width 81 height 12
click at [68, 215] on div "Group Health Insurance" at bounding box center [105, 214] width 155 height 15
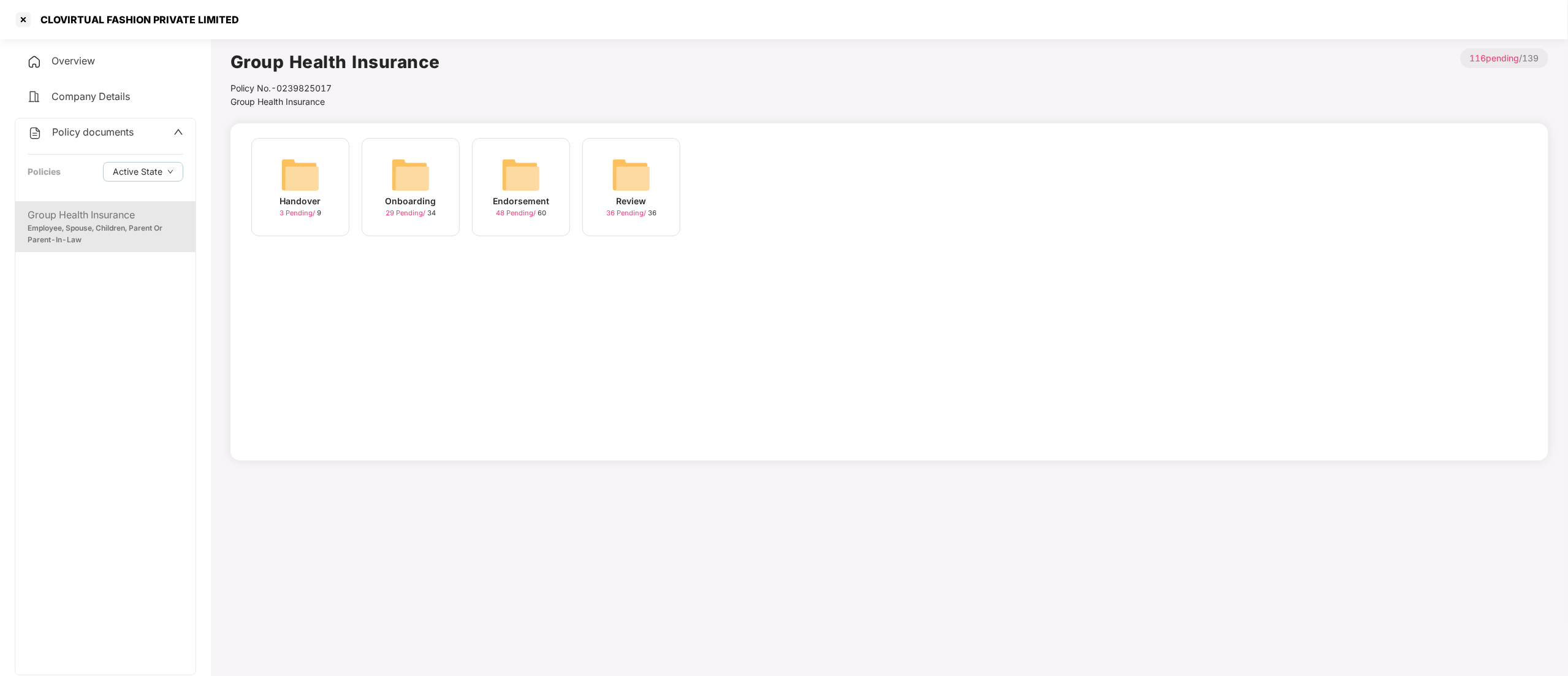
click at [513, 193] on img at bounding box center [521, 175] width 40 height 40
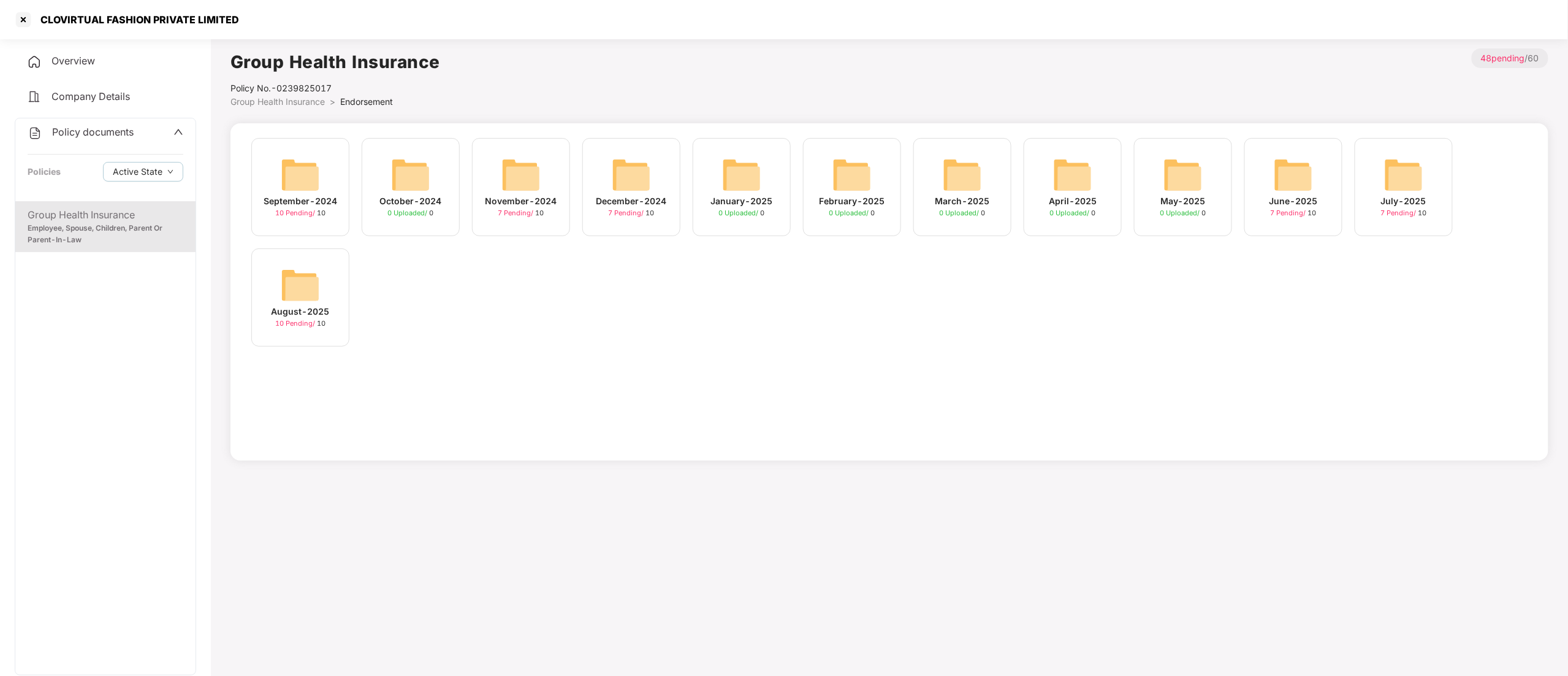
click at [1404, 181] on img at bounding box center [1404, 175] width 40 height 40
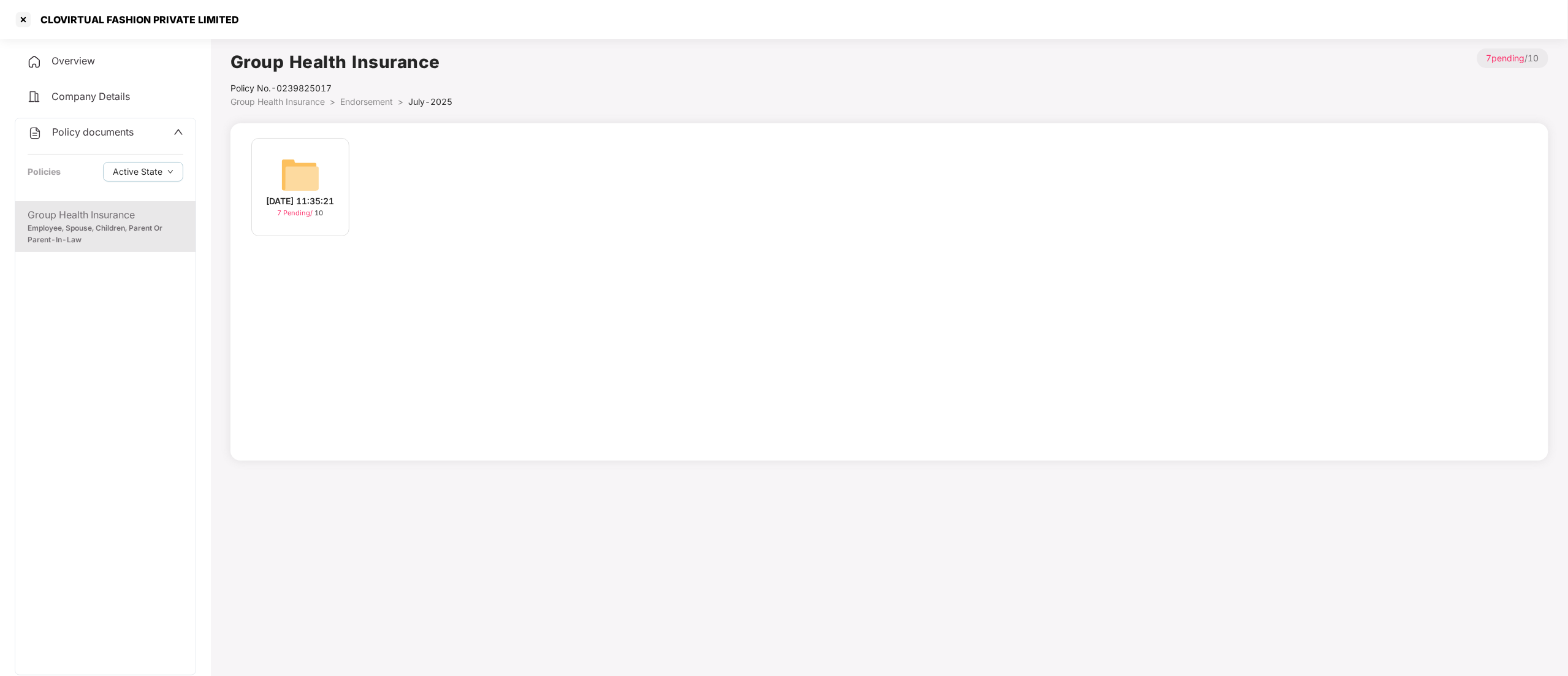
click at [273, 208] on div "[DATE] 11:35:21" at bounding box center [301, 201] width 68 height 14
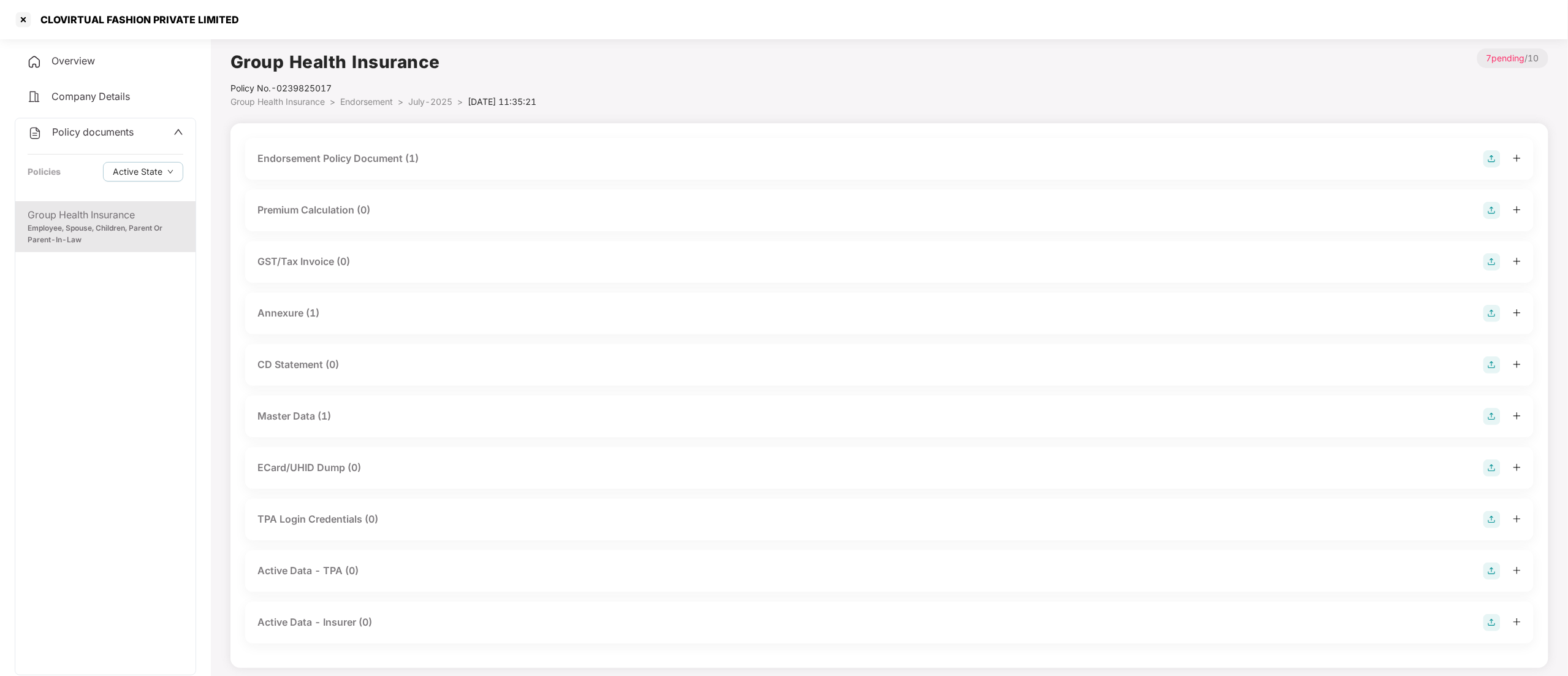
click at [314, 420] on div "Master Data (1)" at bounding box center [294, 416] width 73 height 15
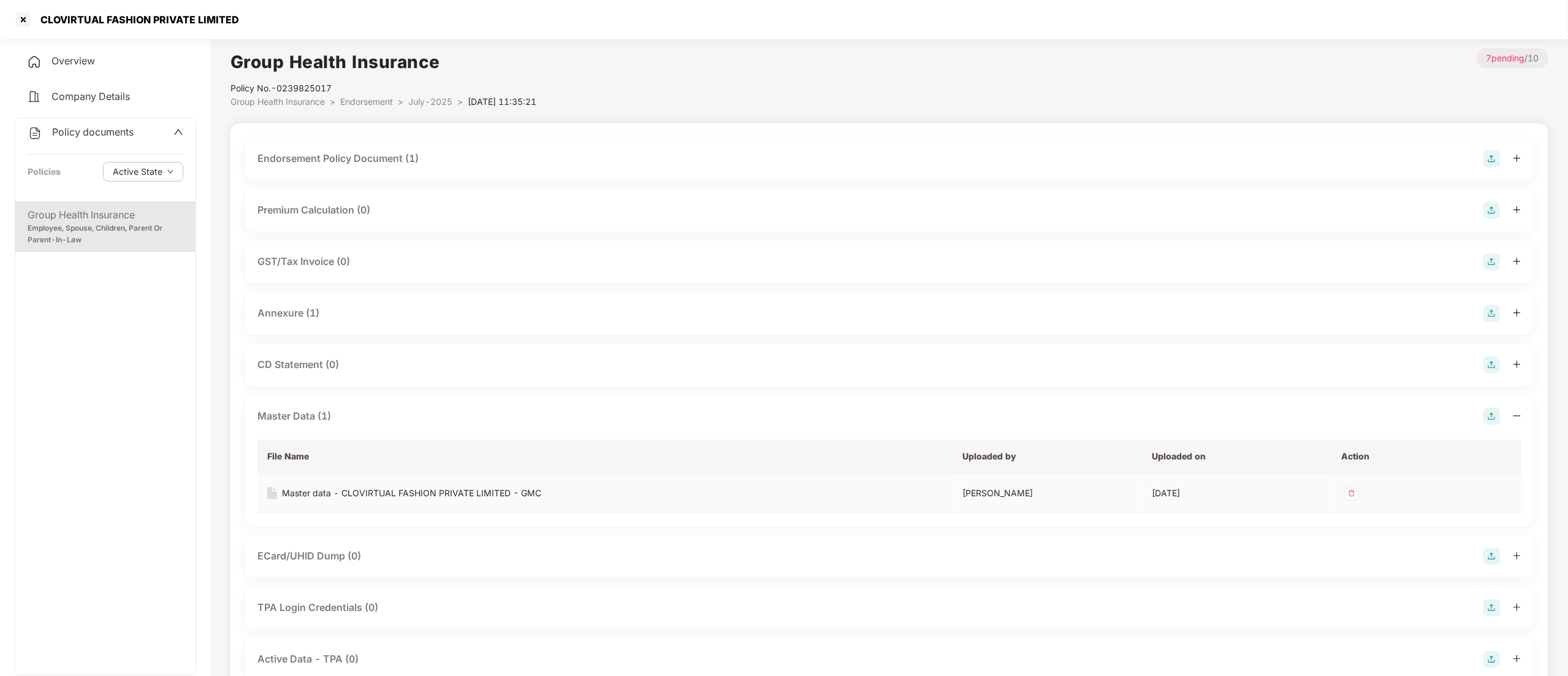
click at [339, 488] on div "Master data - CLOVIRTUAL FASHION PRIVATE LIMITED - GMC" at bounding box center [412, 493] width 259 height 14
